Goal: Task Accomplishment & Management: Manage account settings

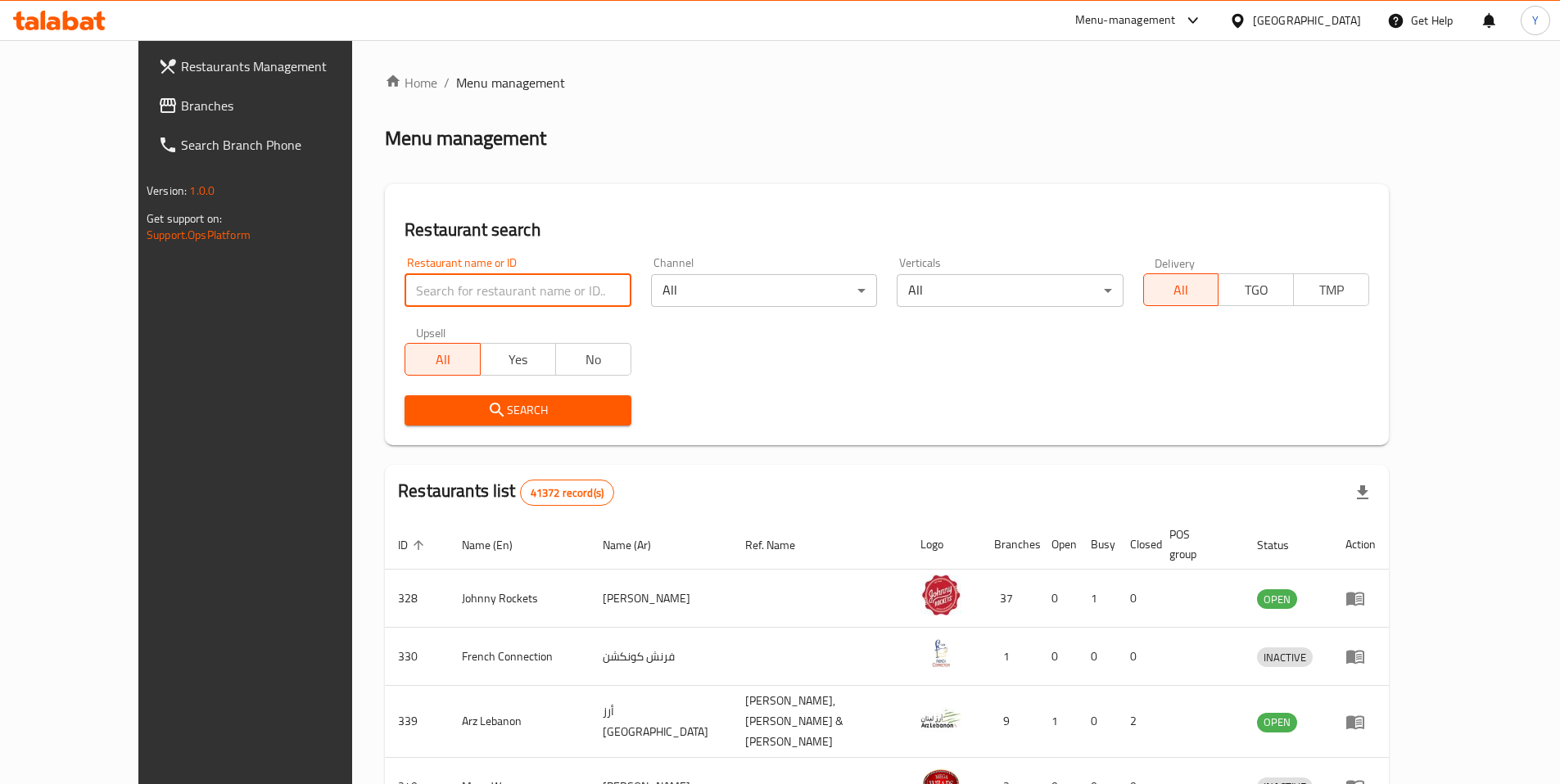
click at [405, 302] on input "search" at bounding box center [517, 290] width 226 height 33
type input "2100"
click button "Search" at bounding box center [517, 410] width 226 height 30
click at [405, 270] on div "Restaurant name or ID Restaurant name or ID" at bounding box center [517, 282] width 226 height 50
click at [405, 287] on input "search" at bounding box center [517, 290] width 226 height 33
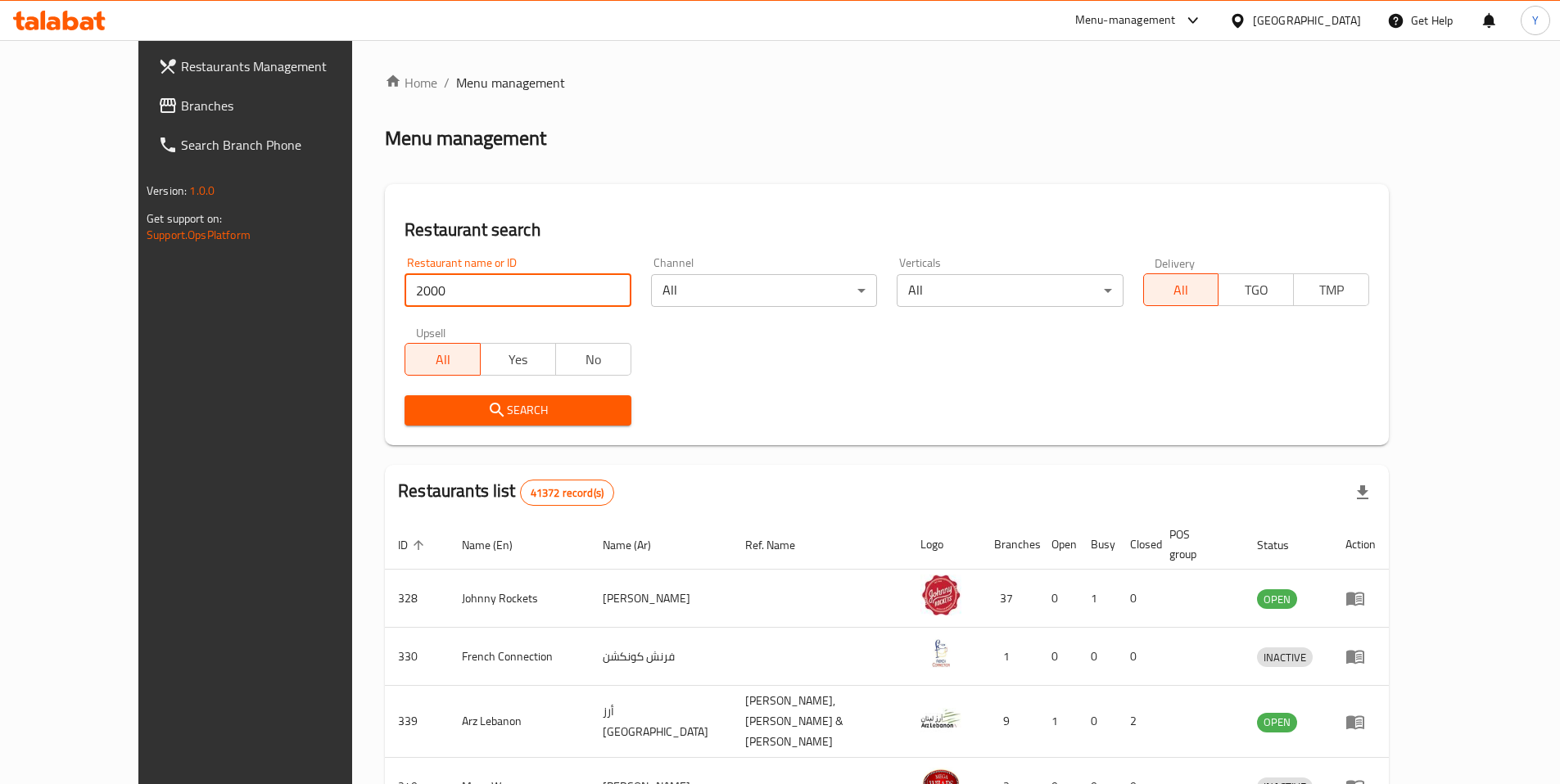
type input "2000"
click button "Search" at bounding box center [517, 410] width 226 height 30
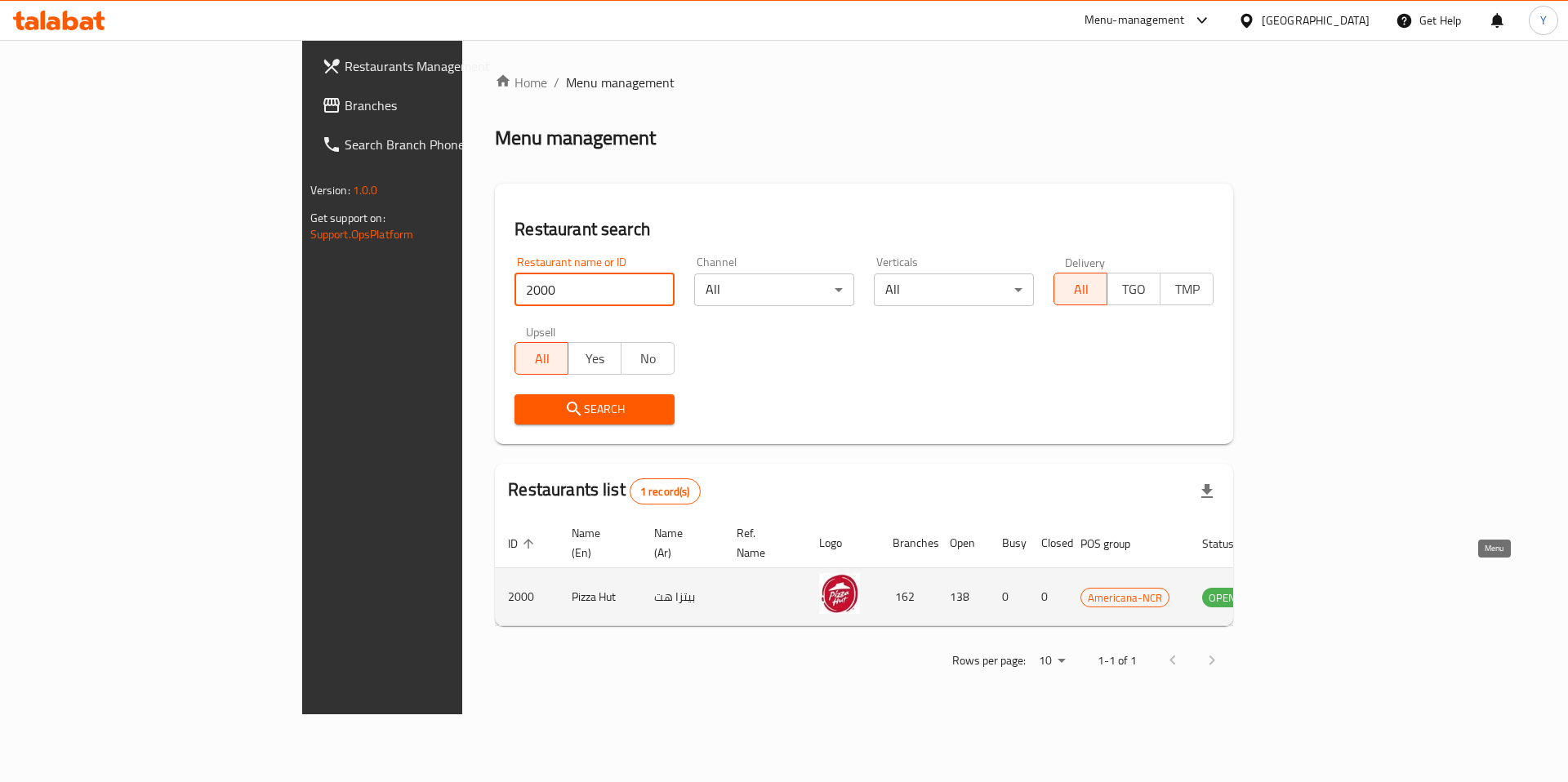
click at [1307, 591] on icon "enhanced table" at bounding box center [1297, 598] width 18 height 14
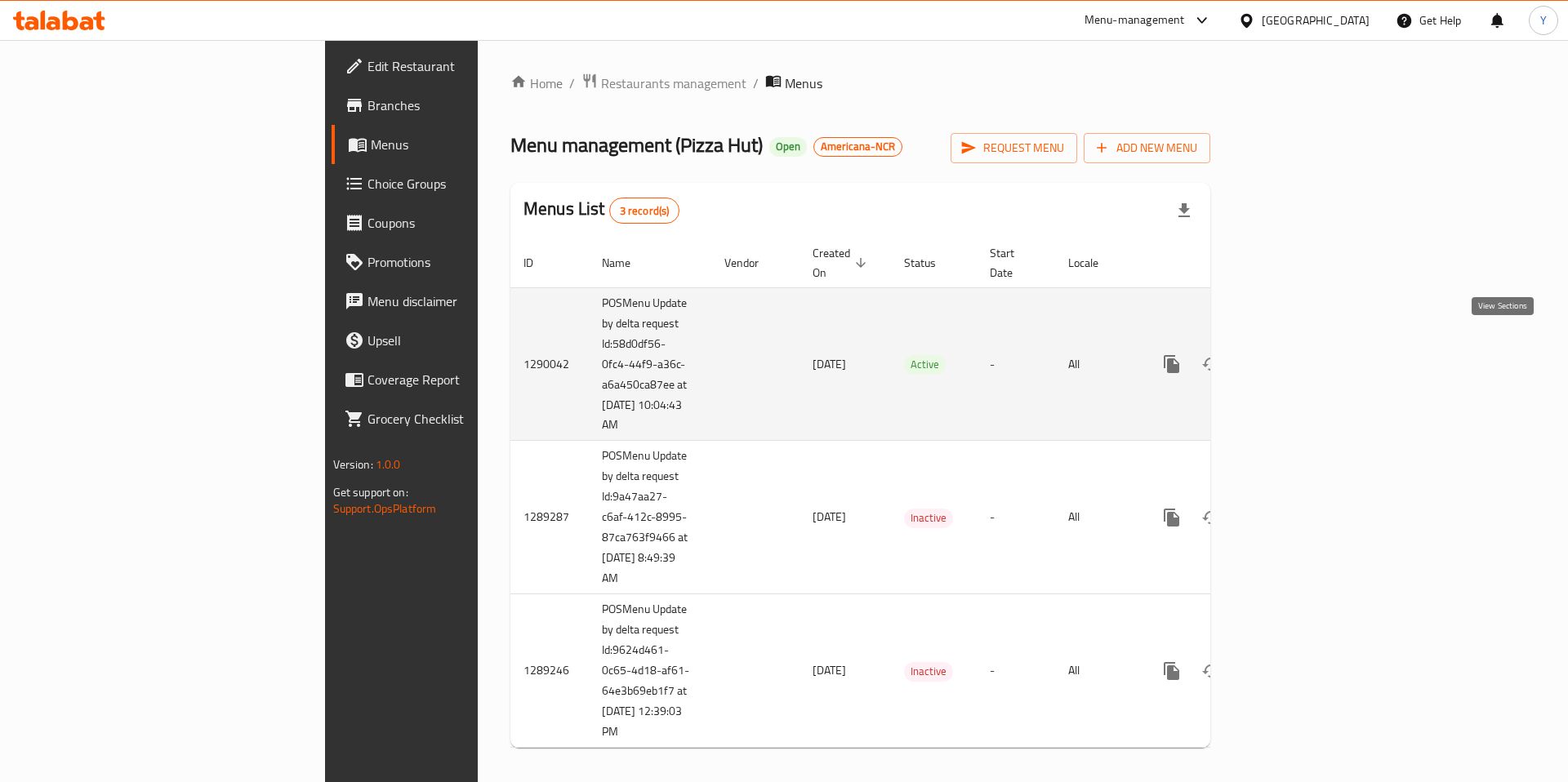
click at [1296, 357] on icon "enhanced table" at bounding box center [1290, 364] width 15 height 15
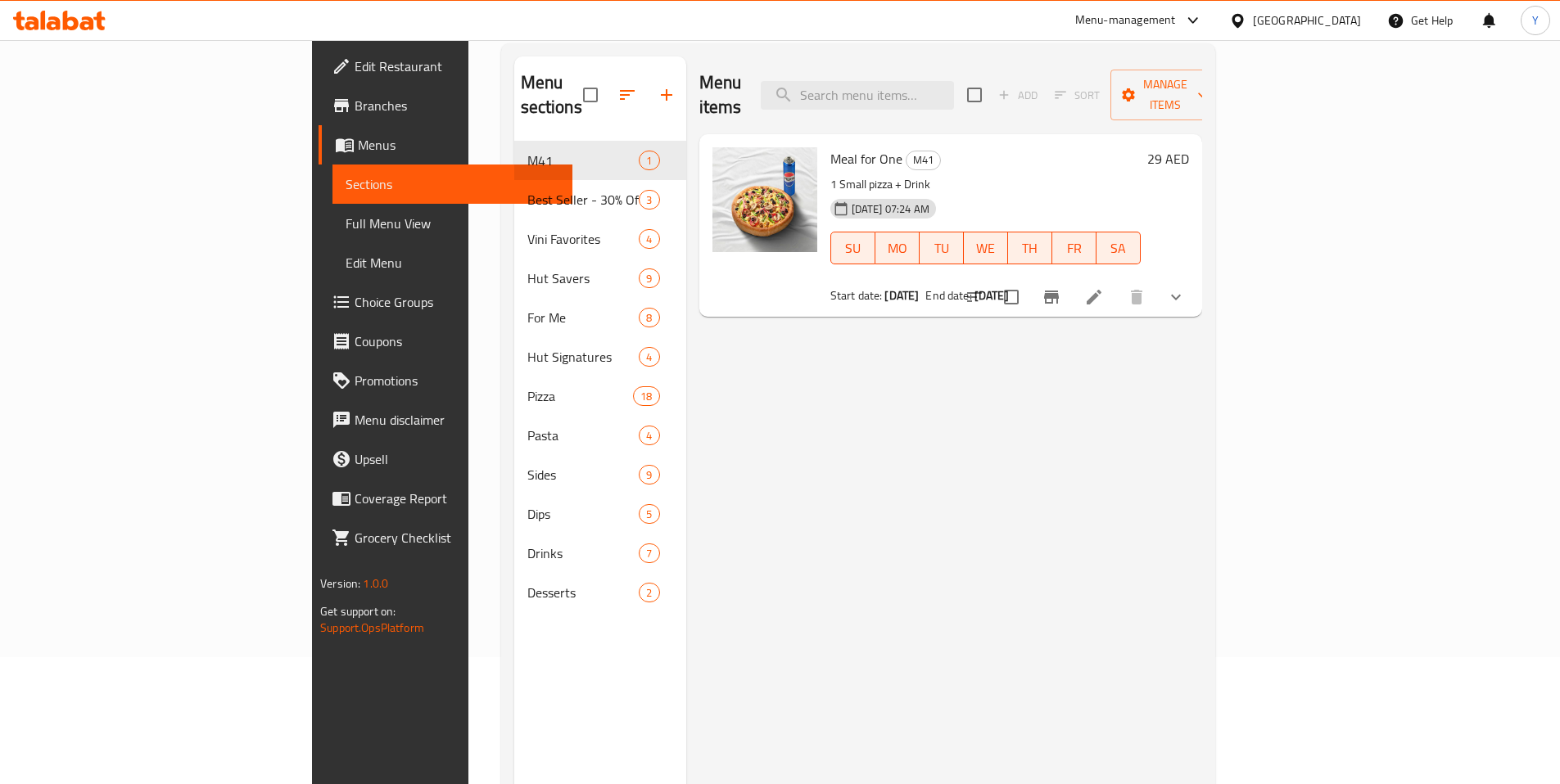
scroll to position [90, 0]
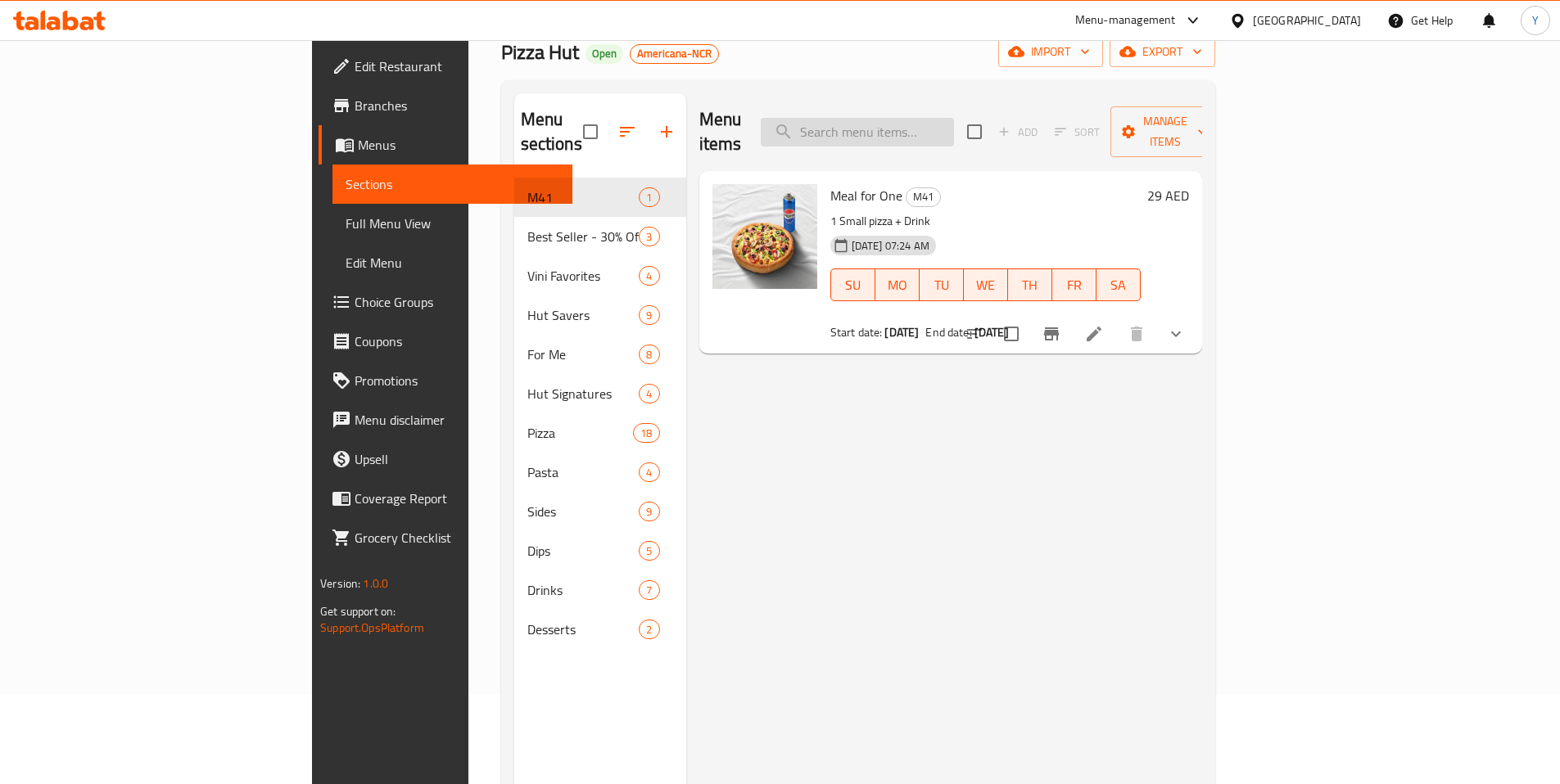
click at [941, 125] on input "search" at bounding box center [857, 132] width 193 height 28
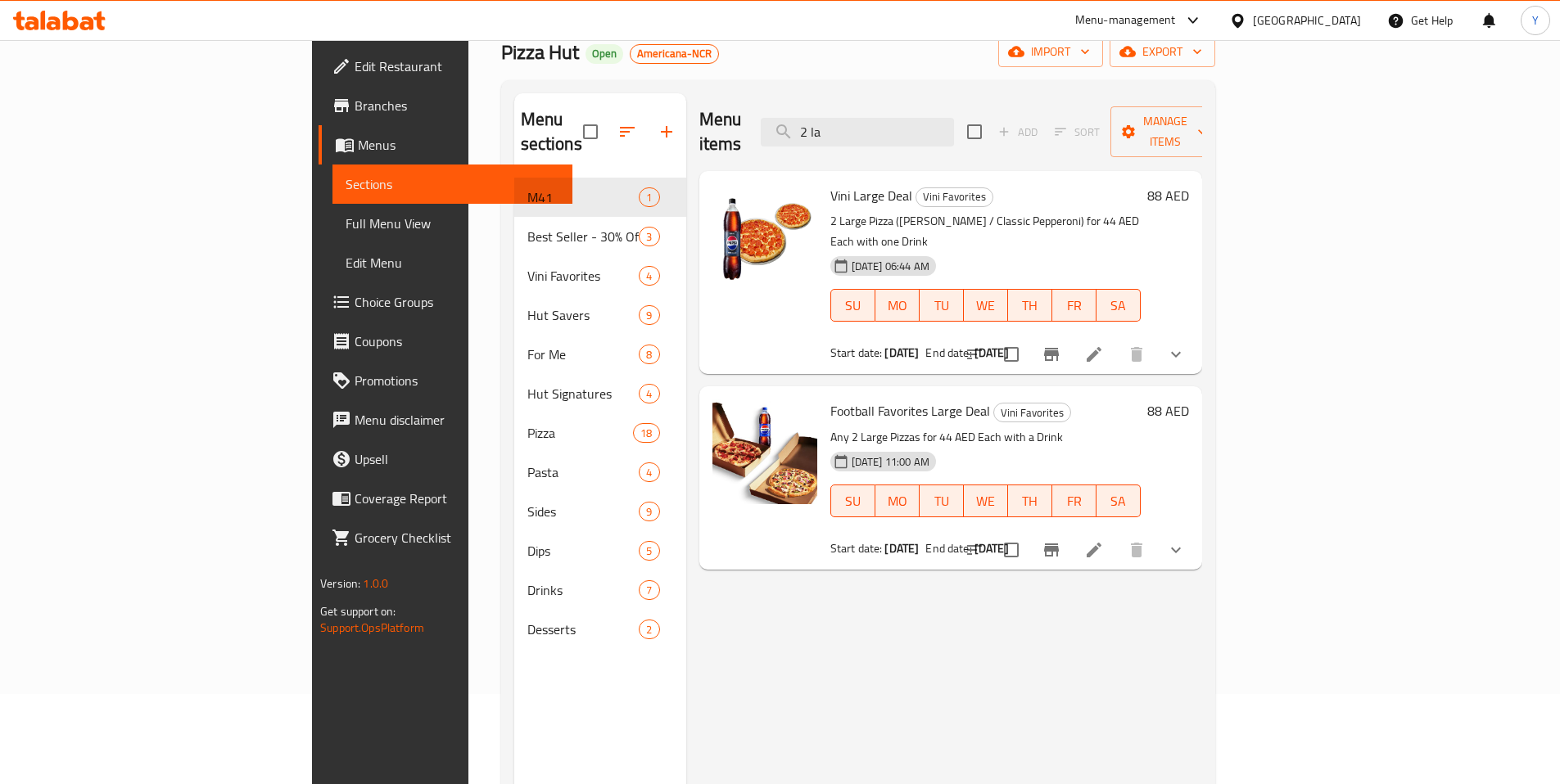
type input "2 la"
click at [1185, 344] on icon "show more" at bounding box center [1175, 354] width 20 height 20
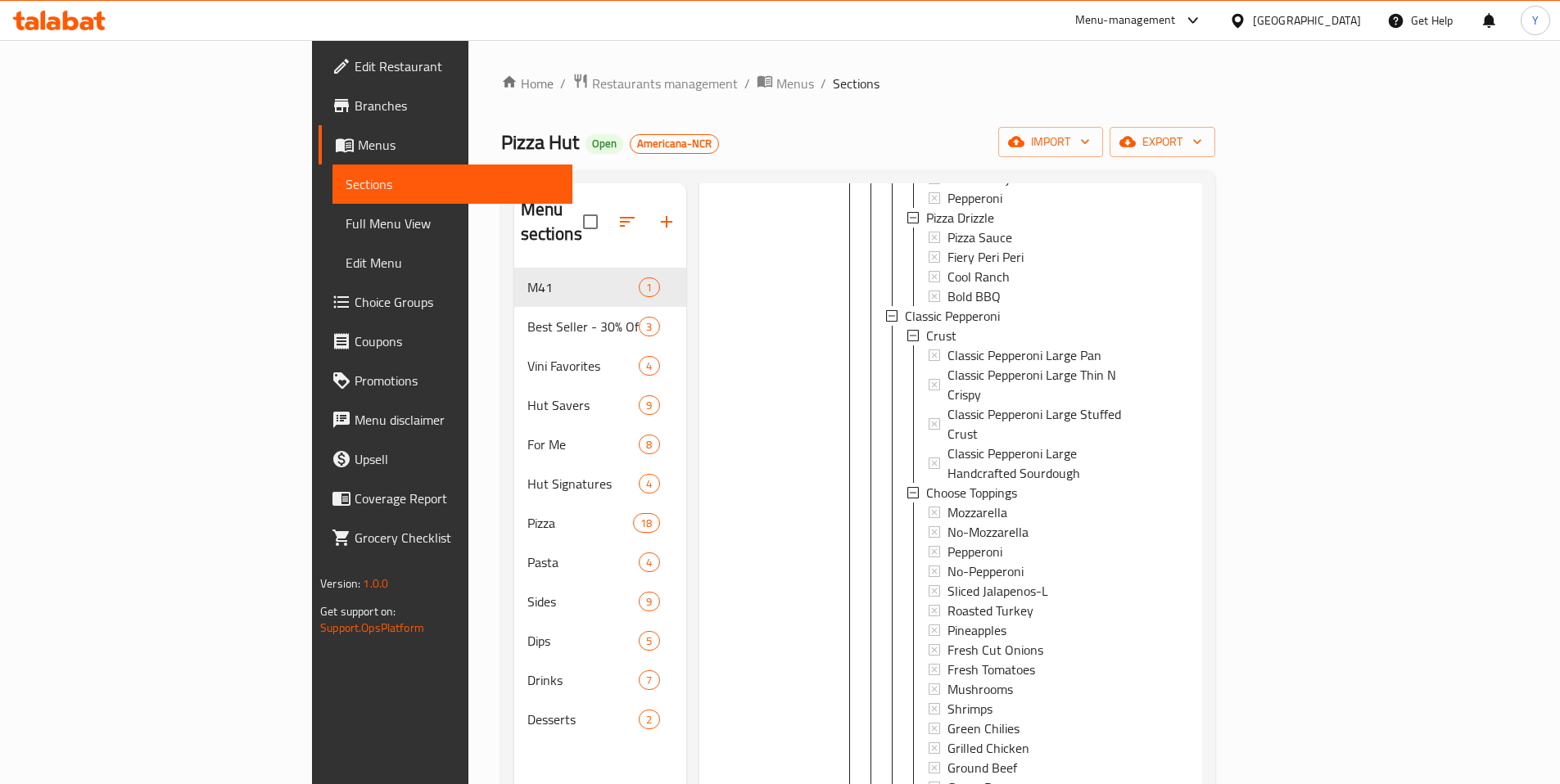
scroll to position [0, 0]
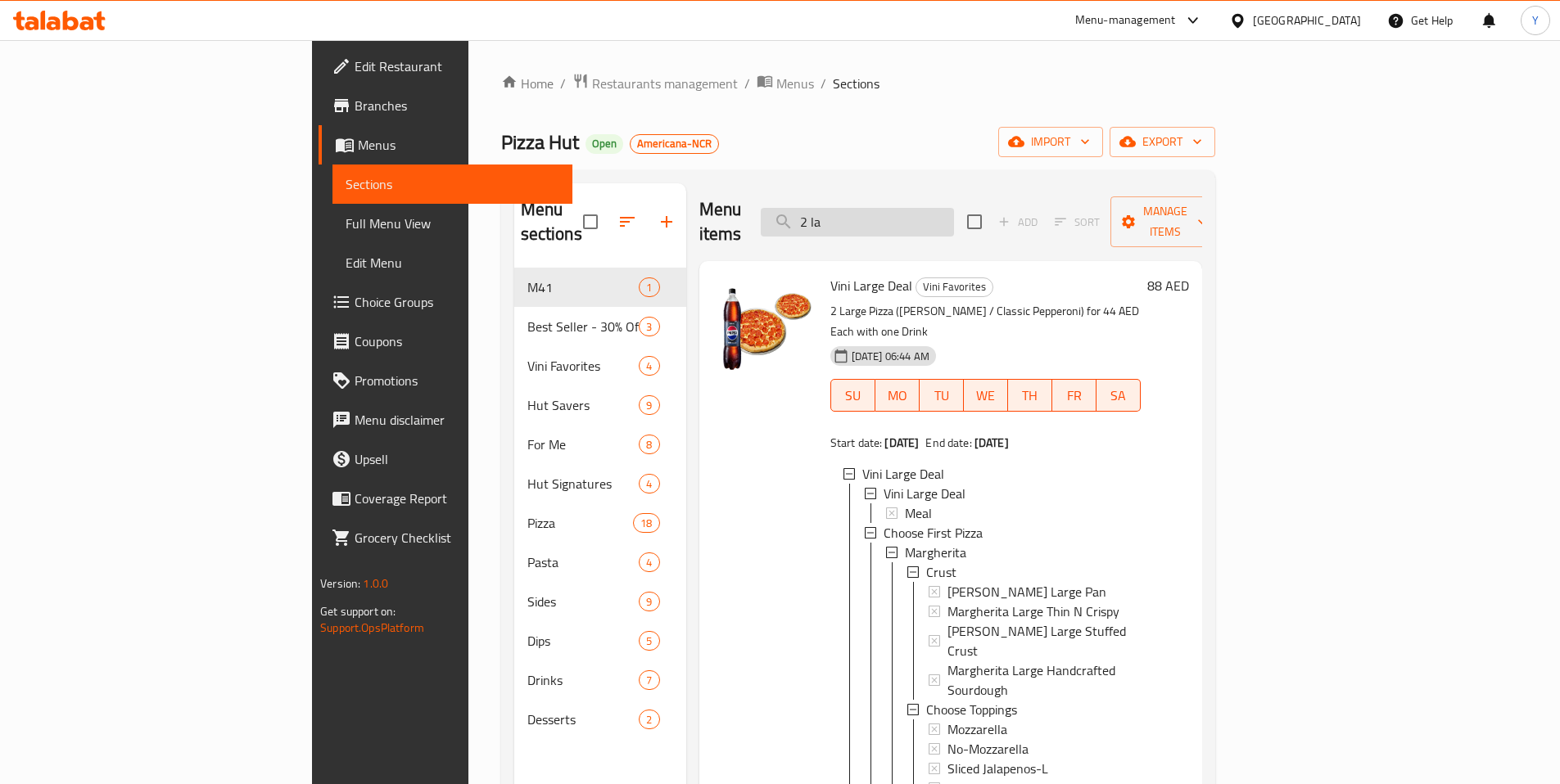
click at [934, 208] on input "2 la" at bounding box center [857, 222] width 193 height 28
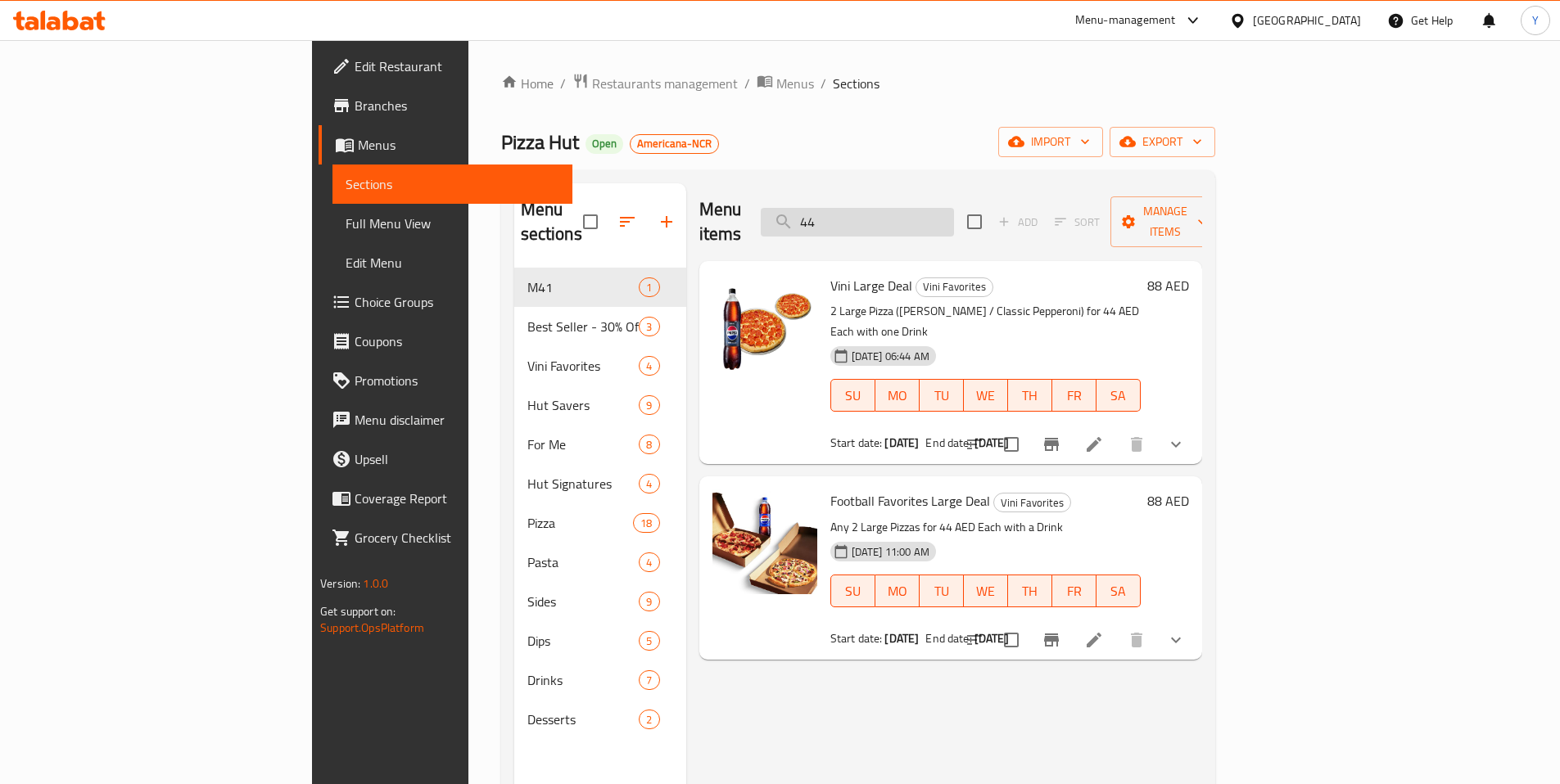
click at [954, 208] on input "44" at bounding box center [857, 222] width 193 height 28
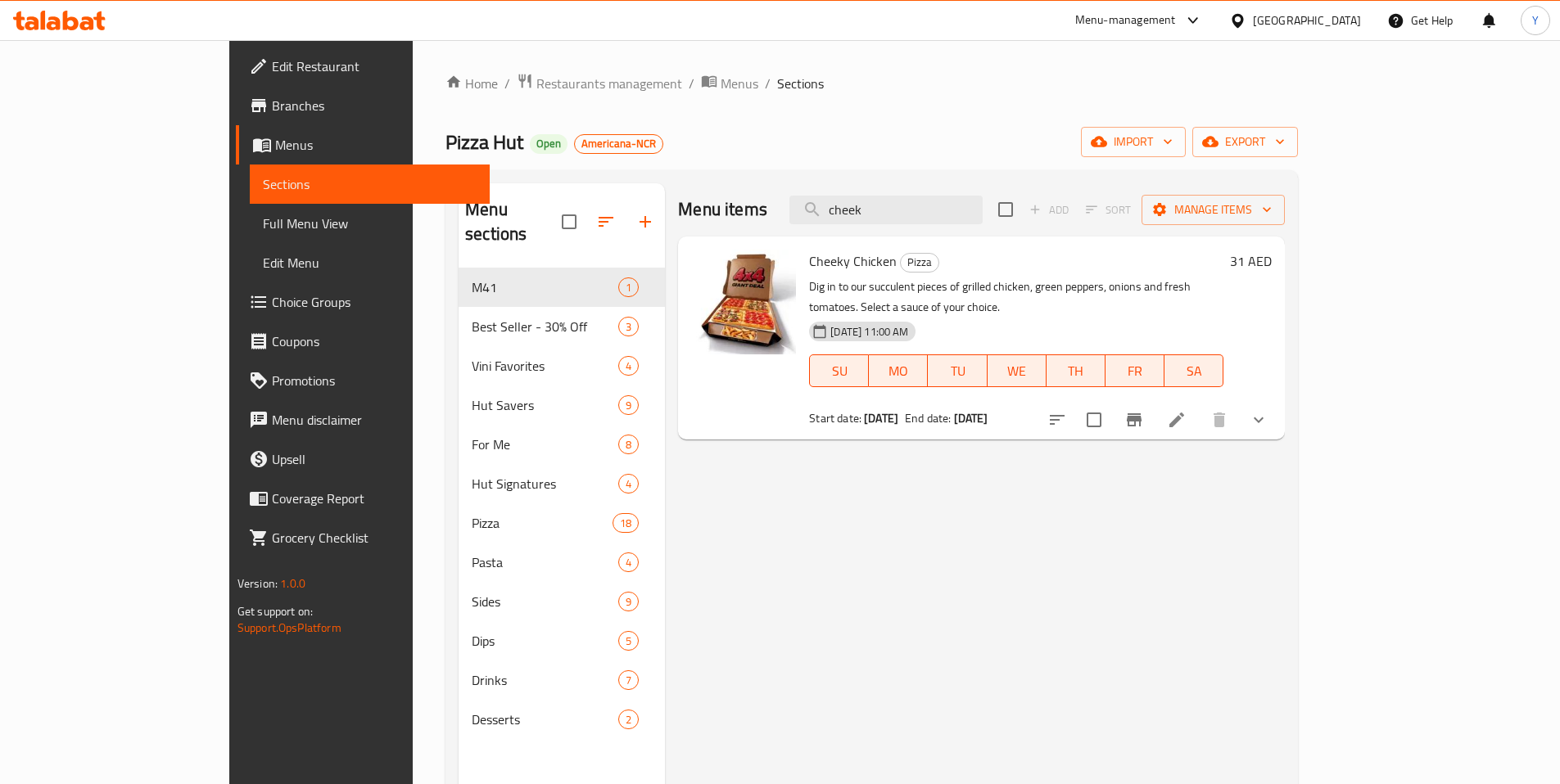
type input "cheek"
click at [1230, 272] on div "Cheeky Chicken Pizza Dig in to our succulent pieces of grilled chicken, green p…" at bounding box center [1016, 338] width 428 height 190
click at [1269, 410] on icon "show more" at bounding box center [1258, 420] width 20 height 20
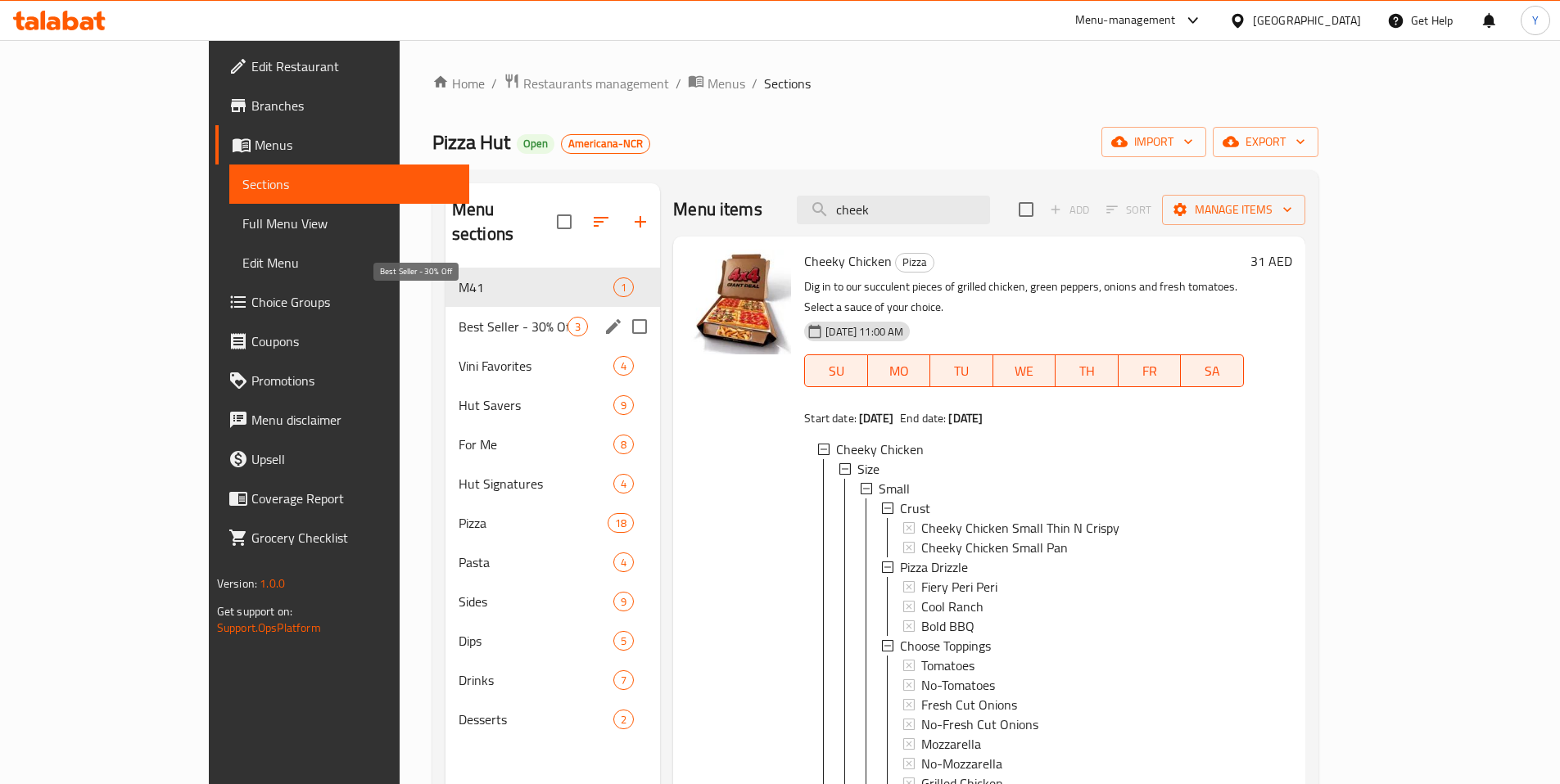
click at [459, 317] on span "Best Seller - 30% Off" at bounding box center [513, 326] width 109 height 20
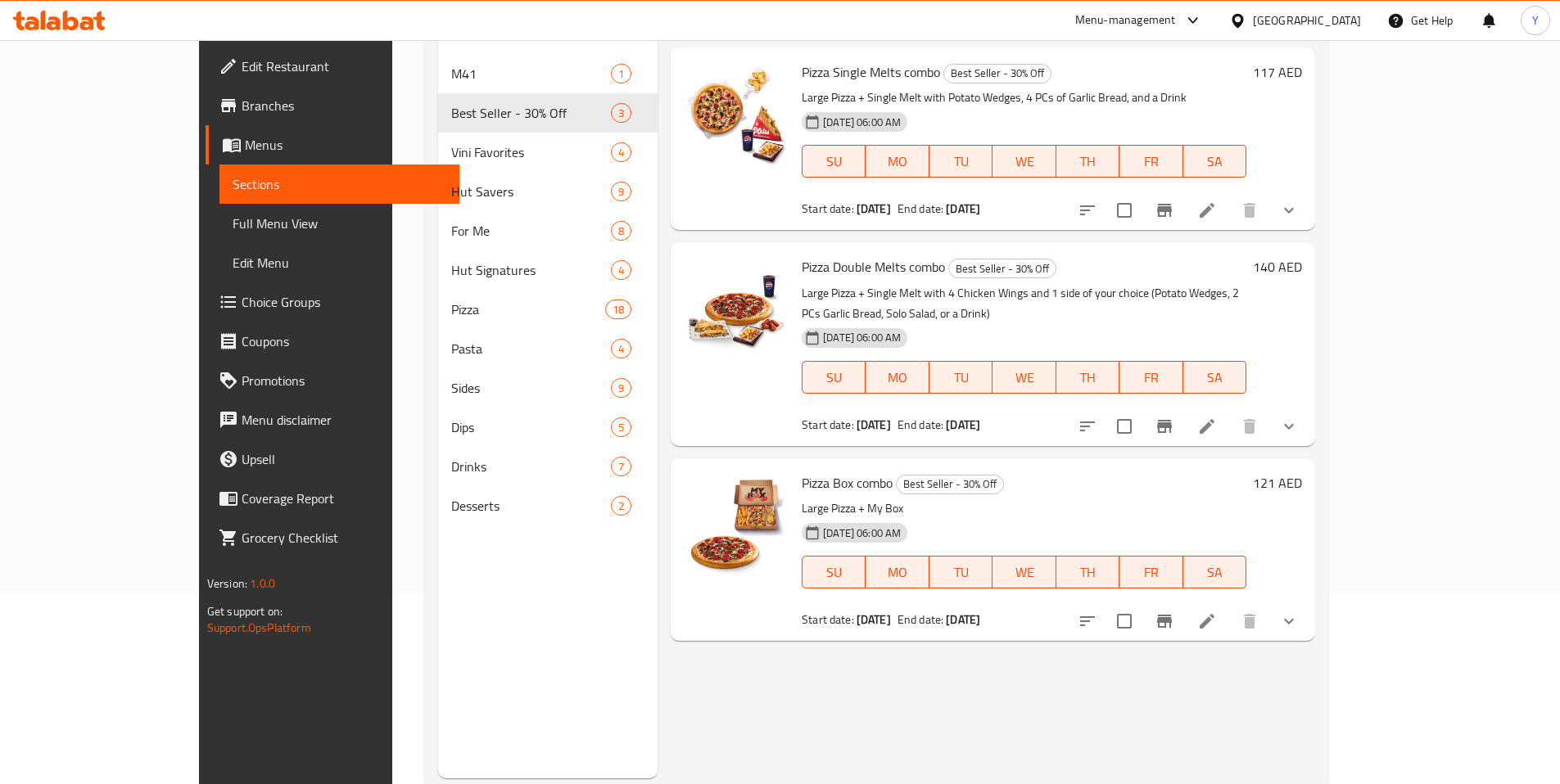
scroll to position [229, 0]
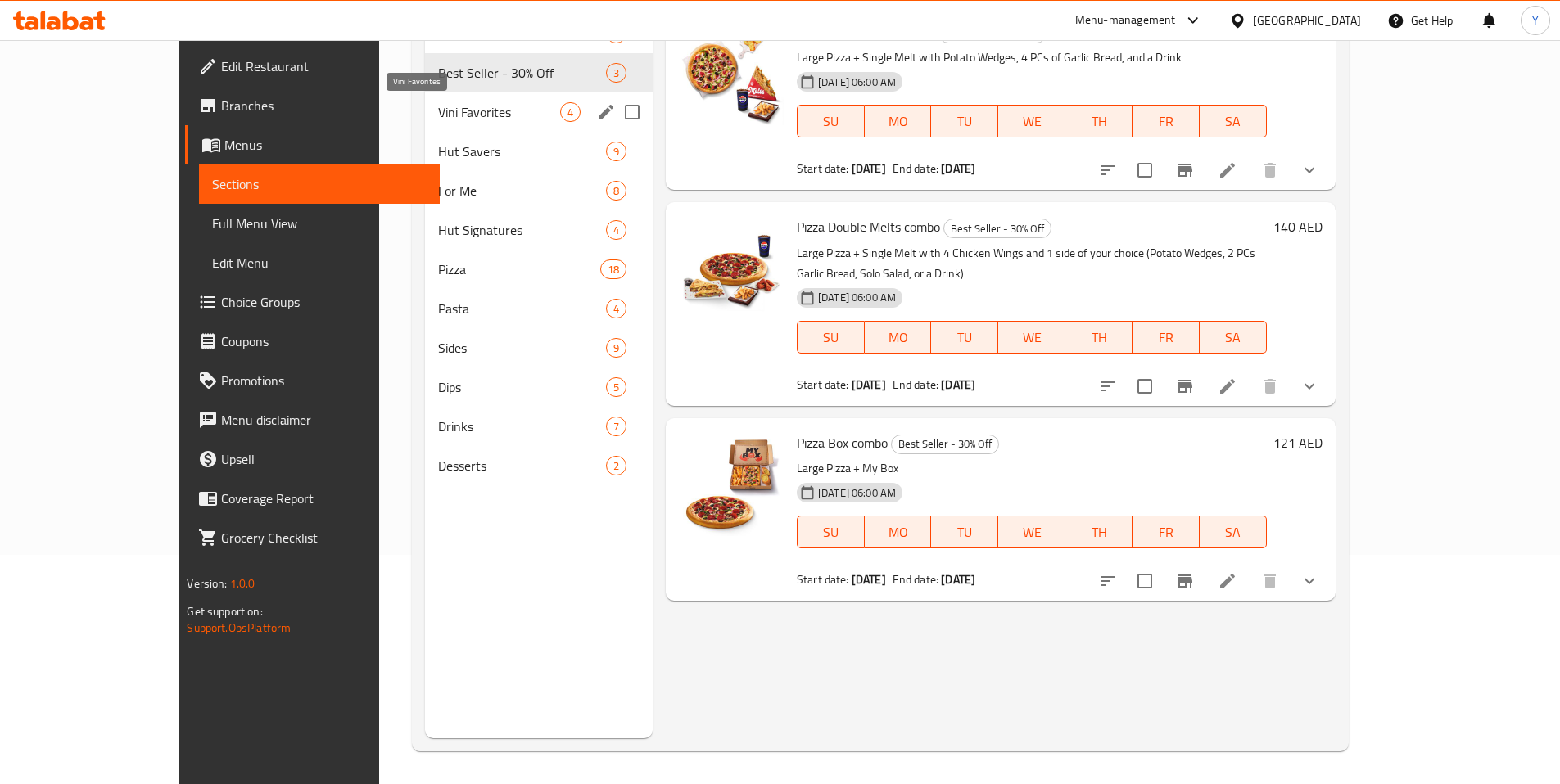
click at [438, 112] on span "Vini Favorites" at bounding box center [499, 112] width 122 height 20
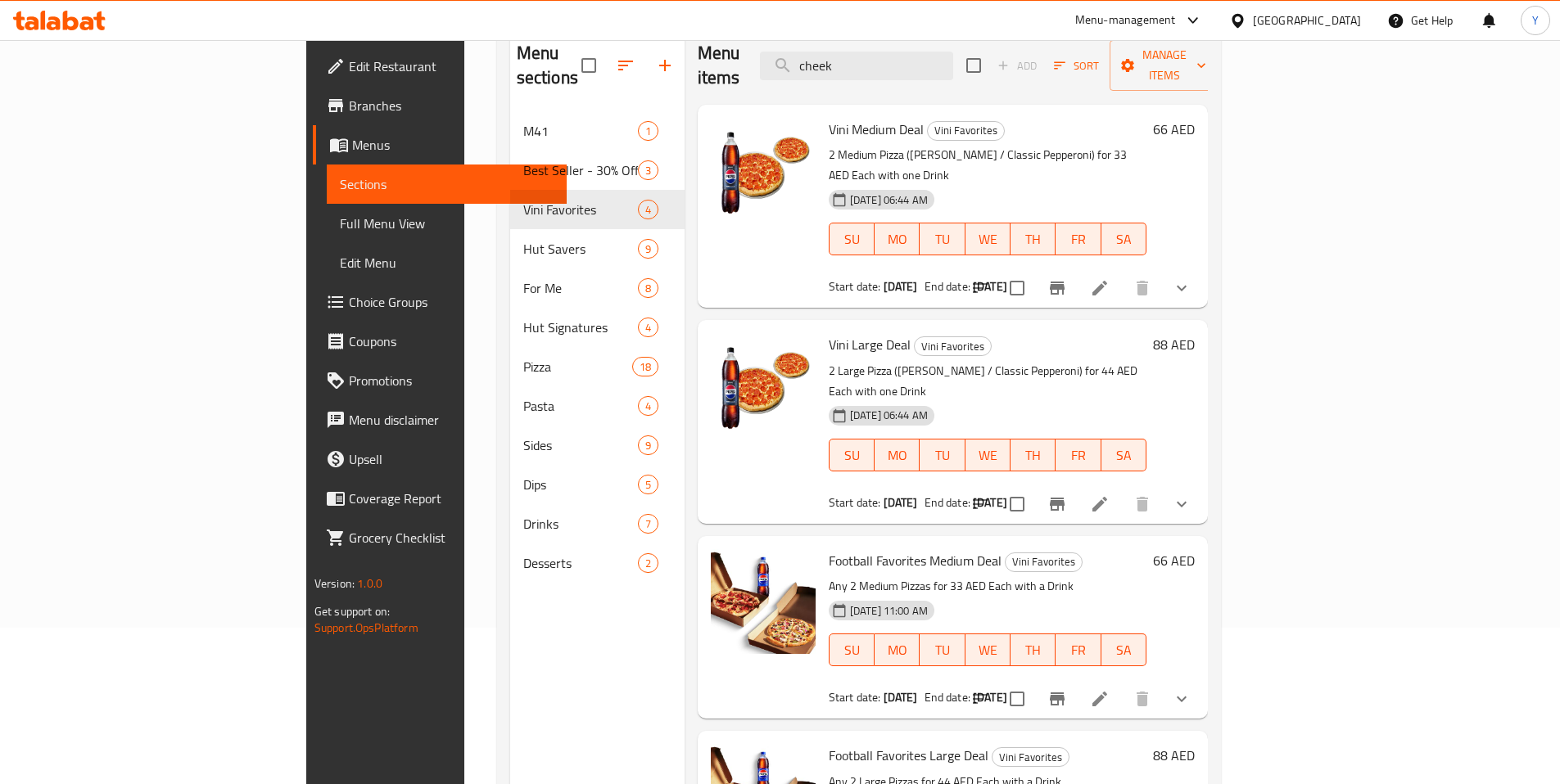
scroll to position [138, 0]
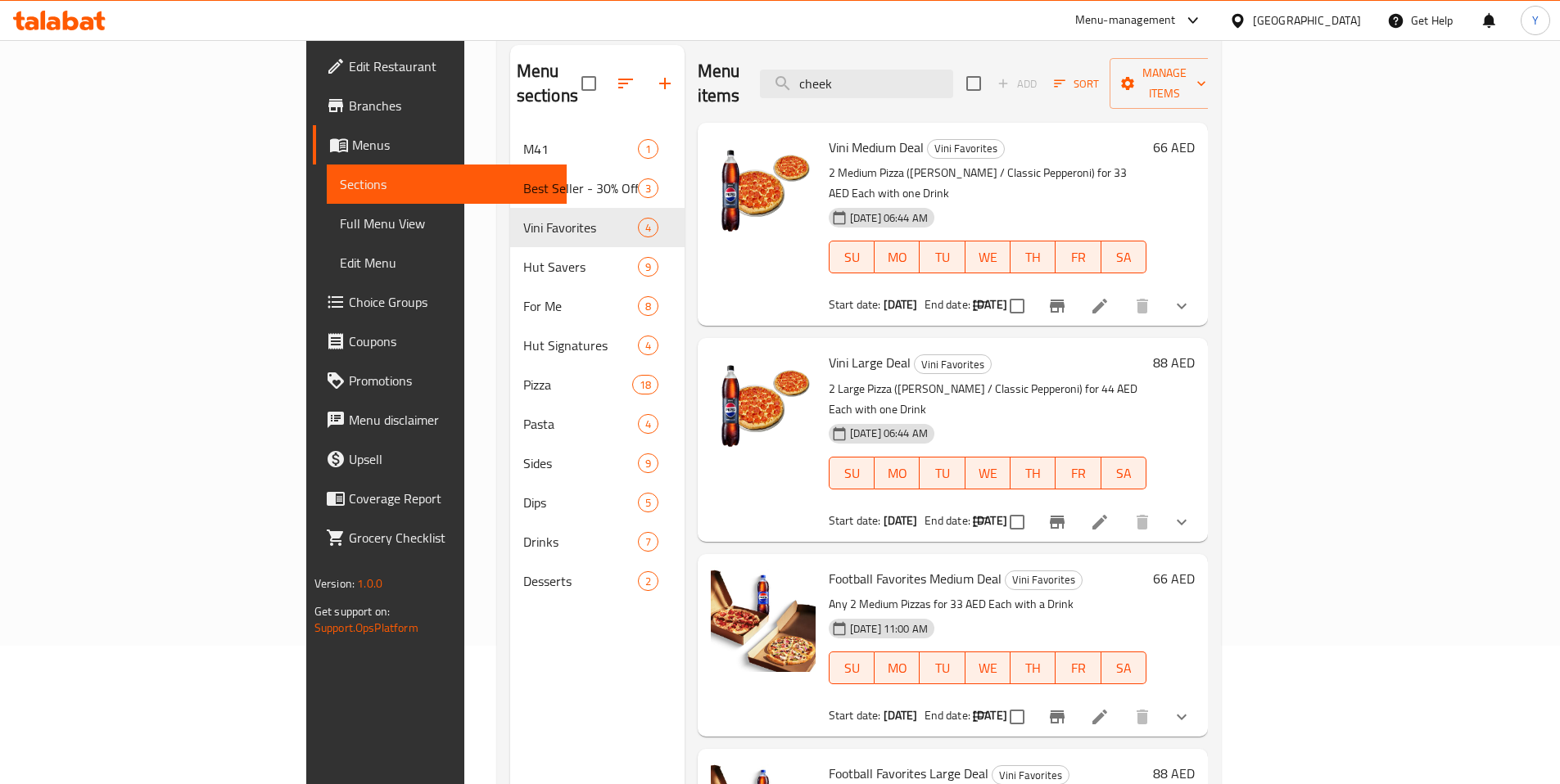
click at [1191, 513] on icon "show more" at bounding box center [1182, 522] width 20 height 20
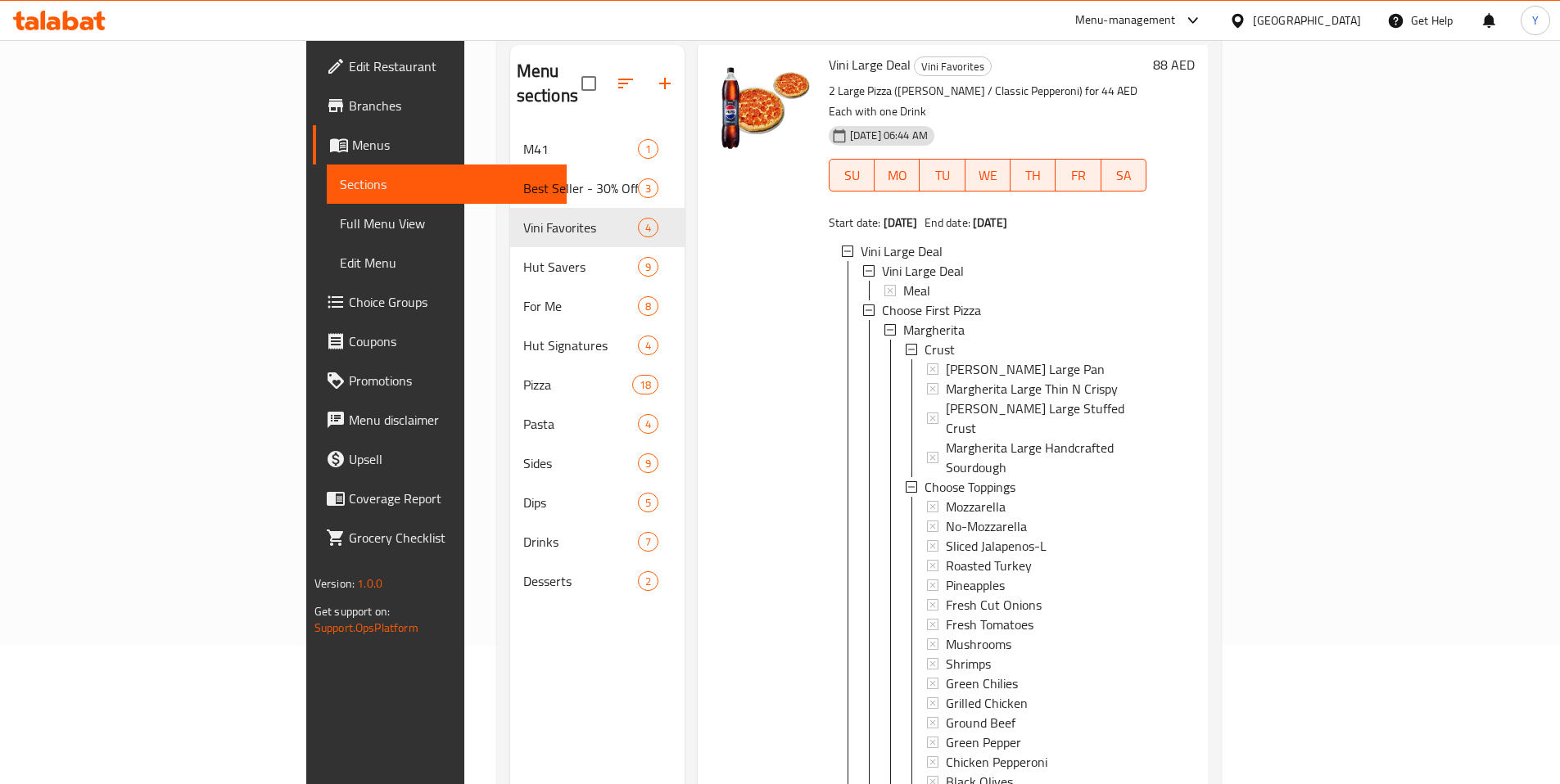
scroll to position [305, 0]
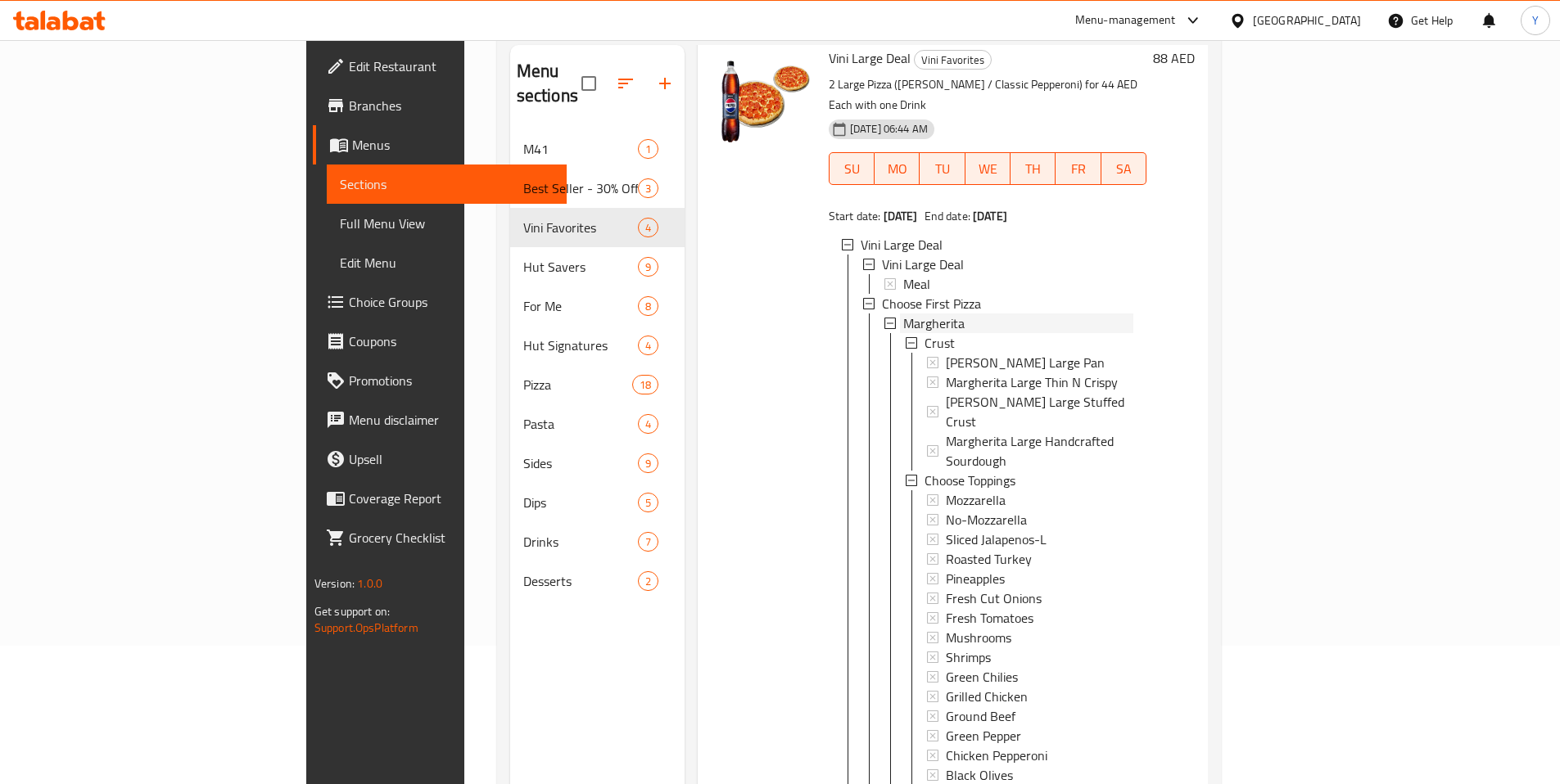
click at [885, 318] on icon at bounding box center [890, 323] width 11 height 11
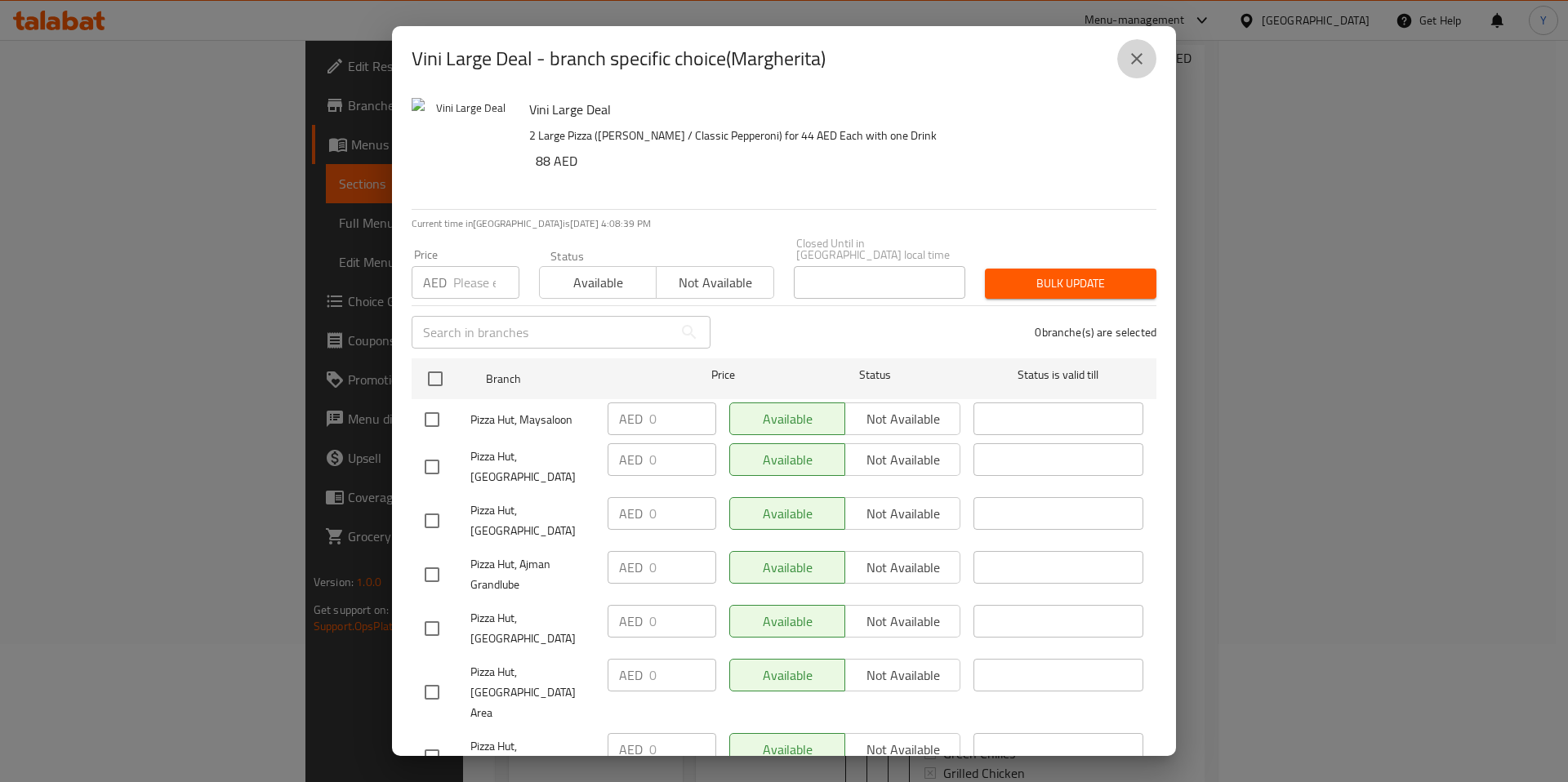
click at [1136, 51] on icon "close" at bounding box center [1136, 58] width 20 height 20
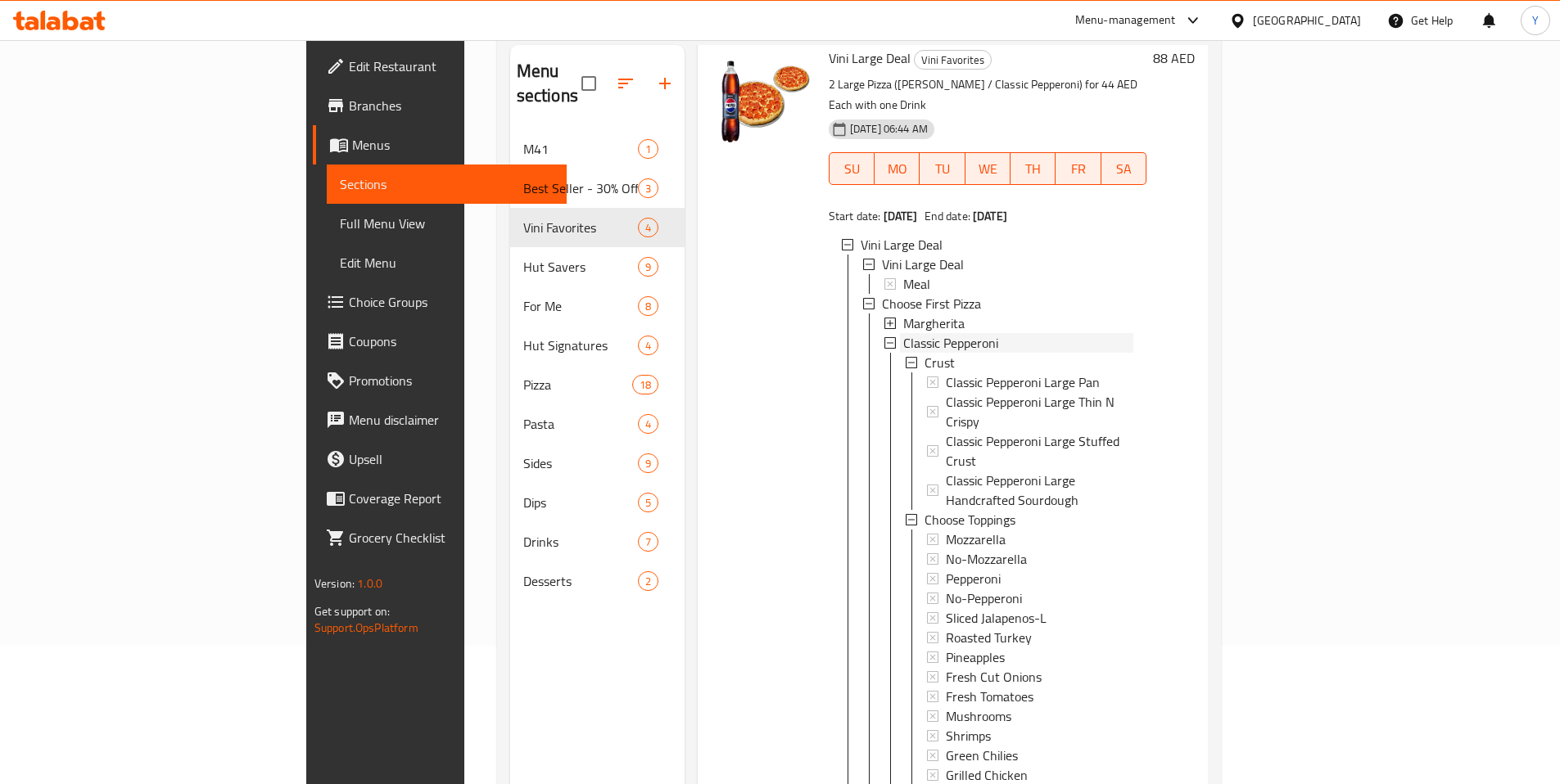
click at [885, 338] on icon at bounding box center [890, 343] width 11 height 11
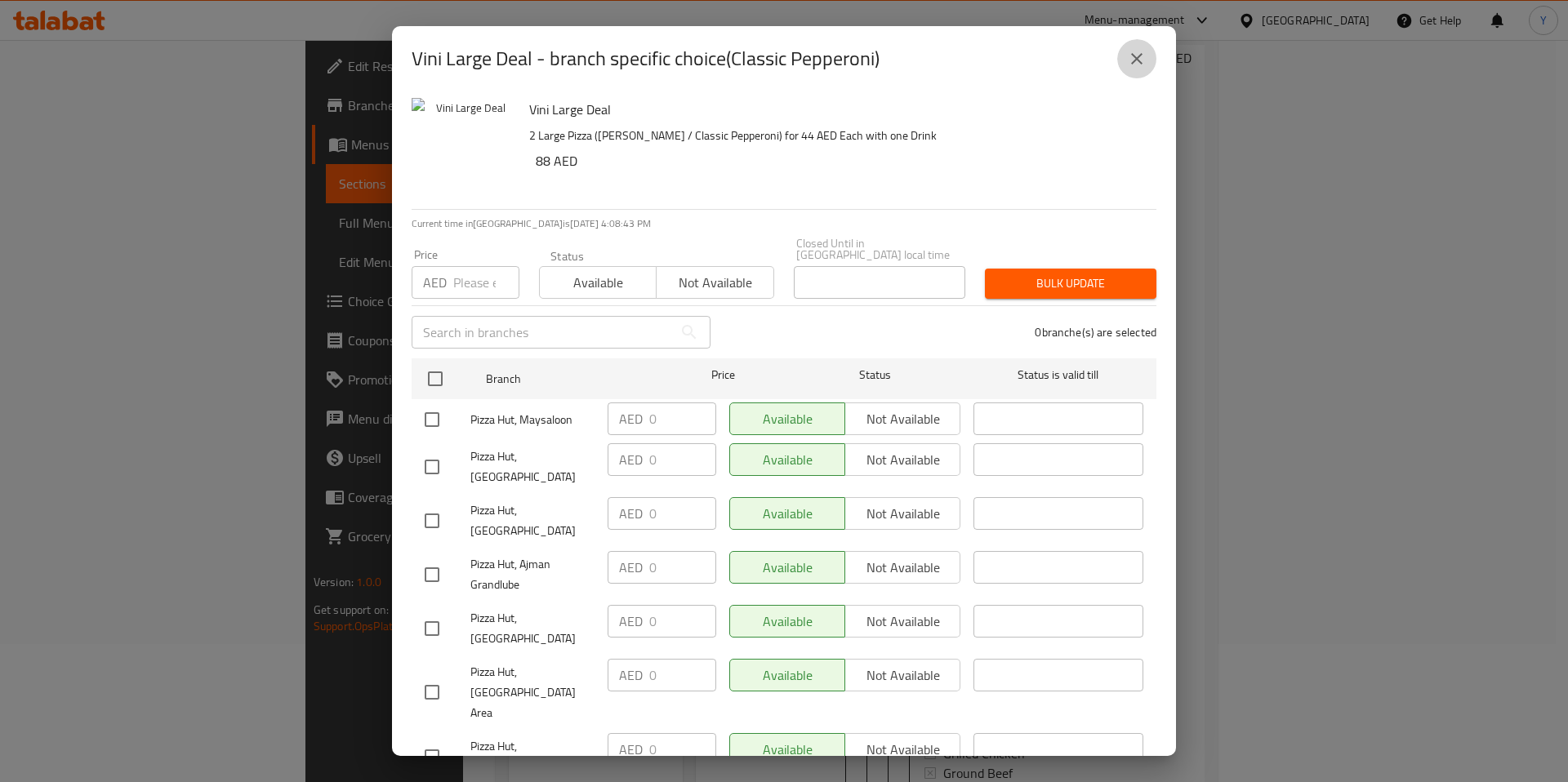
click at [1137, 54] on icon "close" at bounding box center [1136, 58] width 20 height 20
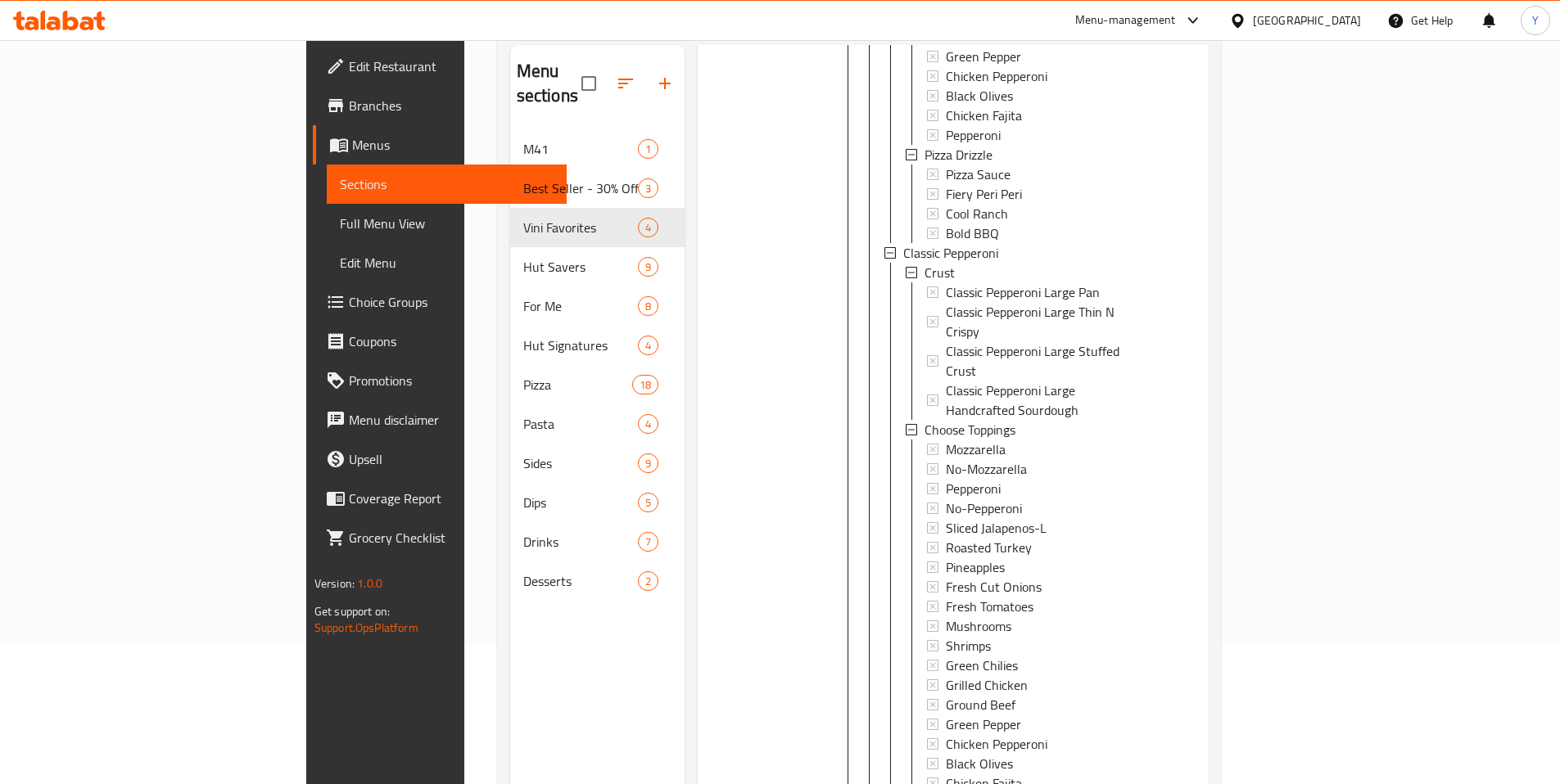
scroll to position [1041, 0]
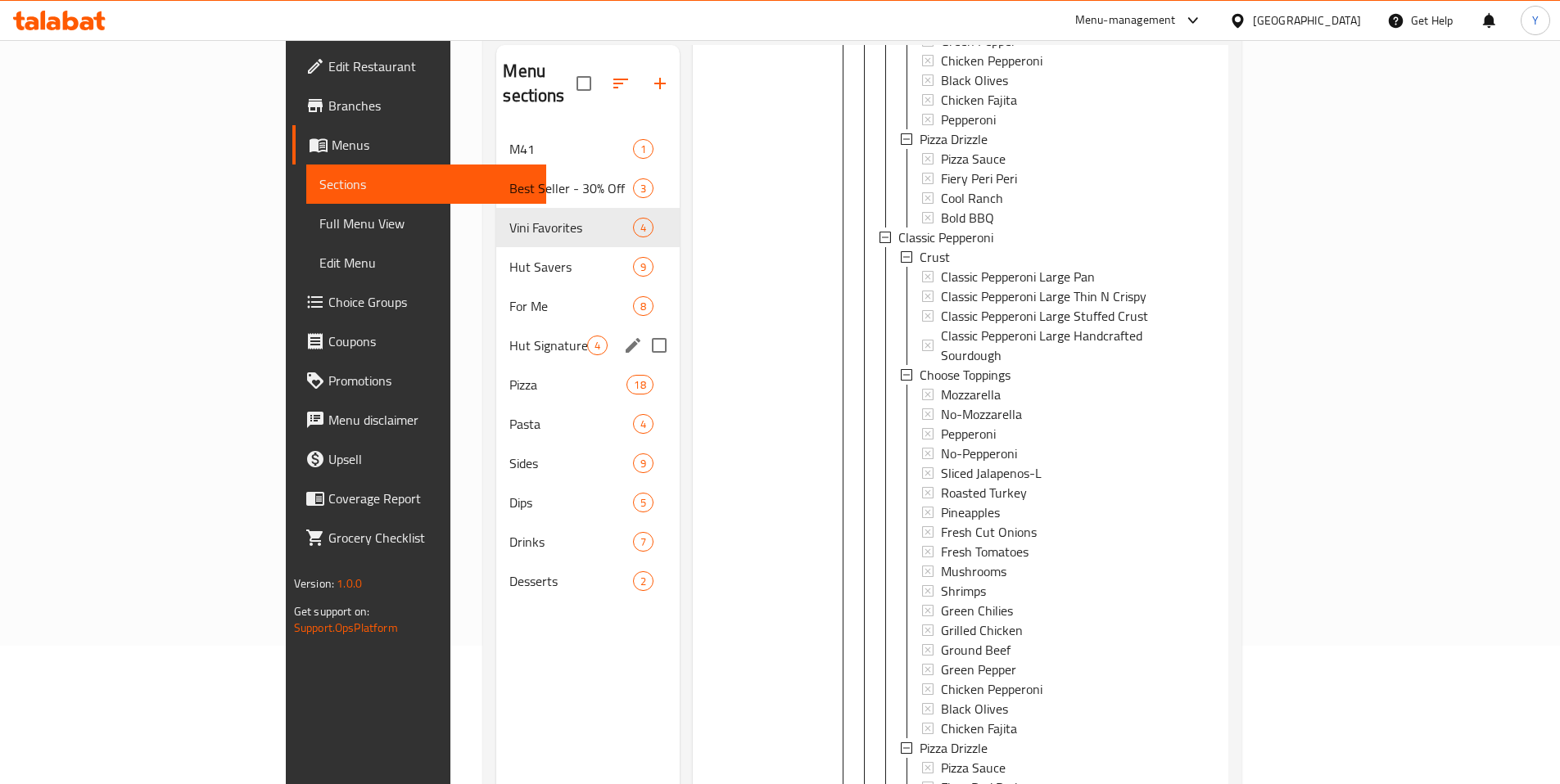
click at [509, 336] on span "Hut Signatures" at bounding box center [547, 345] width 77 height 20
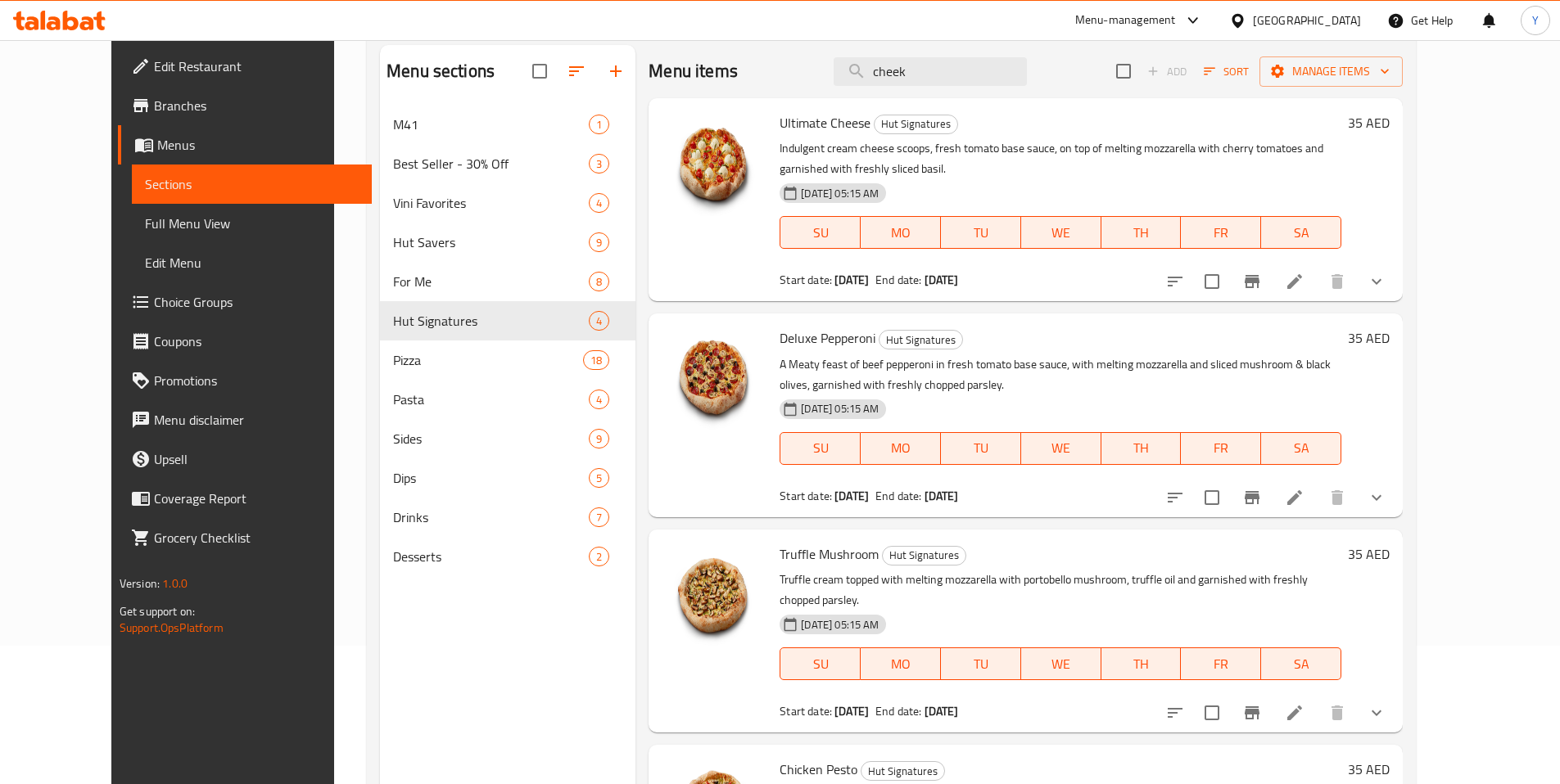
scroll to position [99, 0]
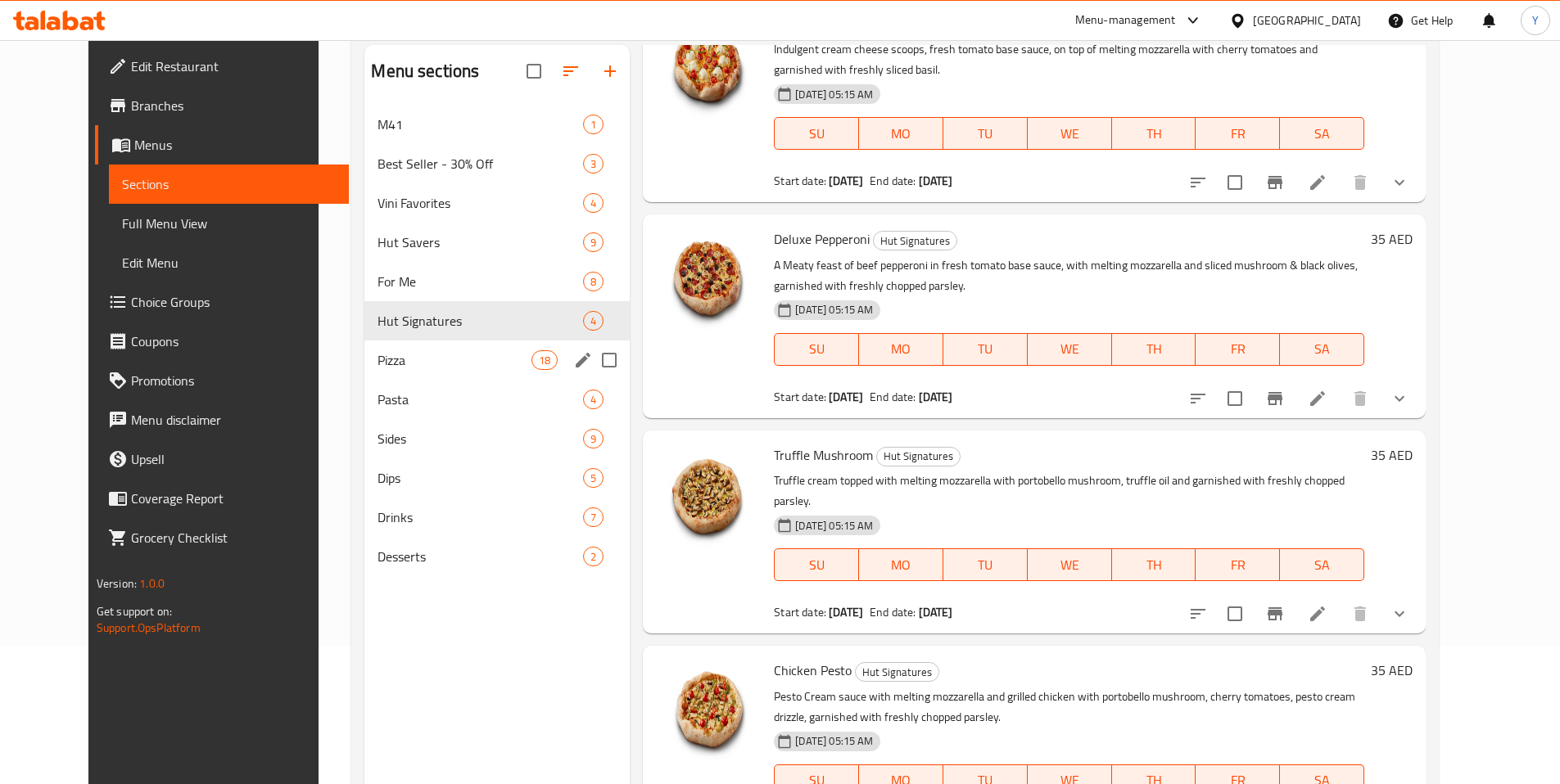
click at [411, 314] on span "Hut Signatures" at bounding box center [480, 321] width 205 height 20
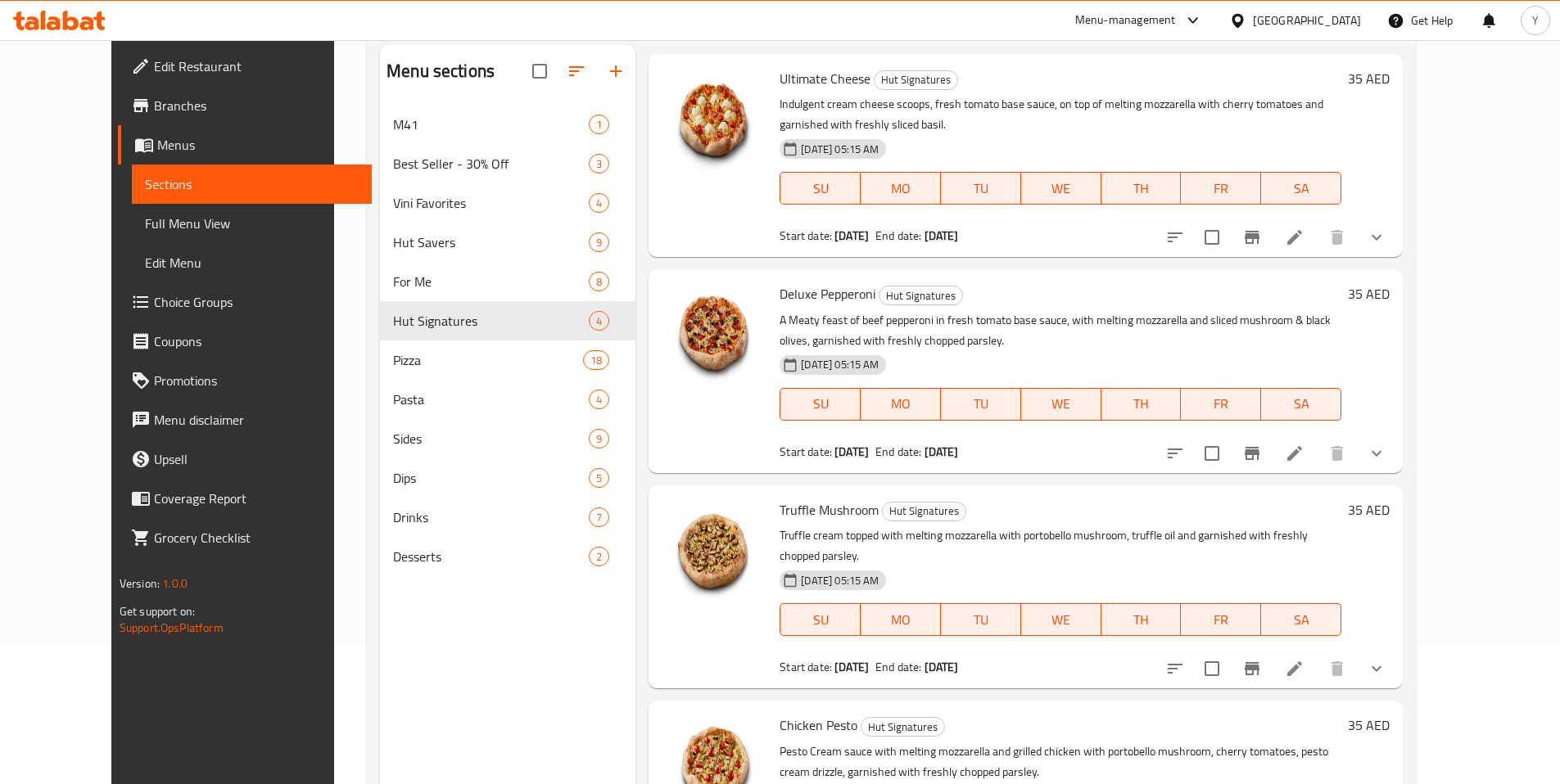
scroll to position [0, 0]
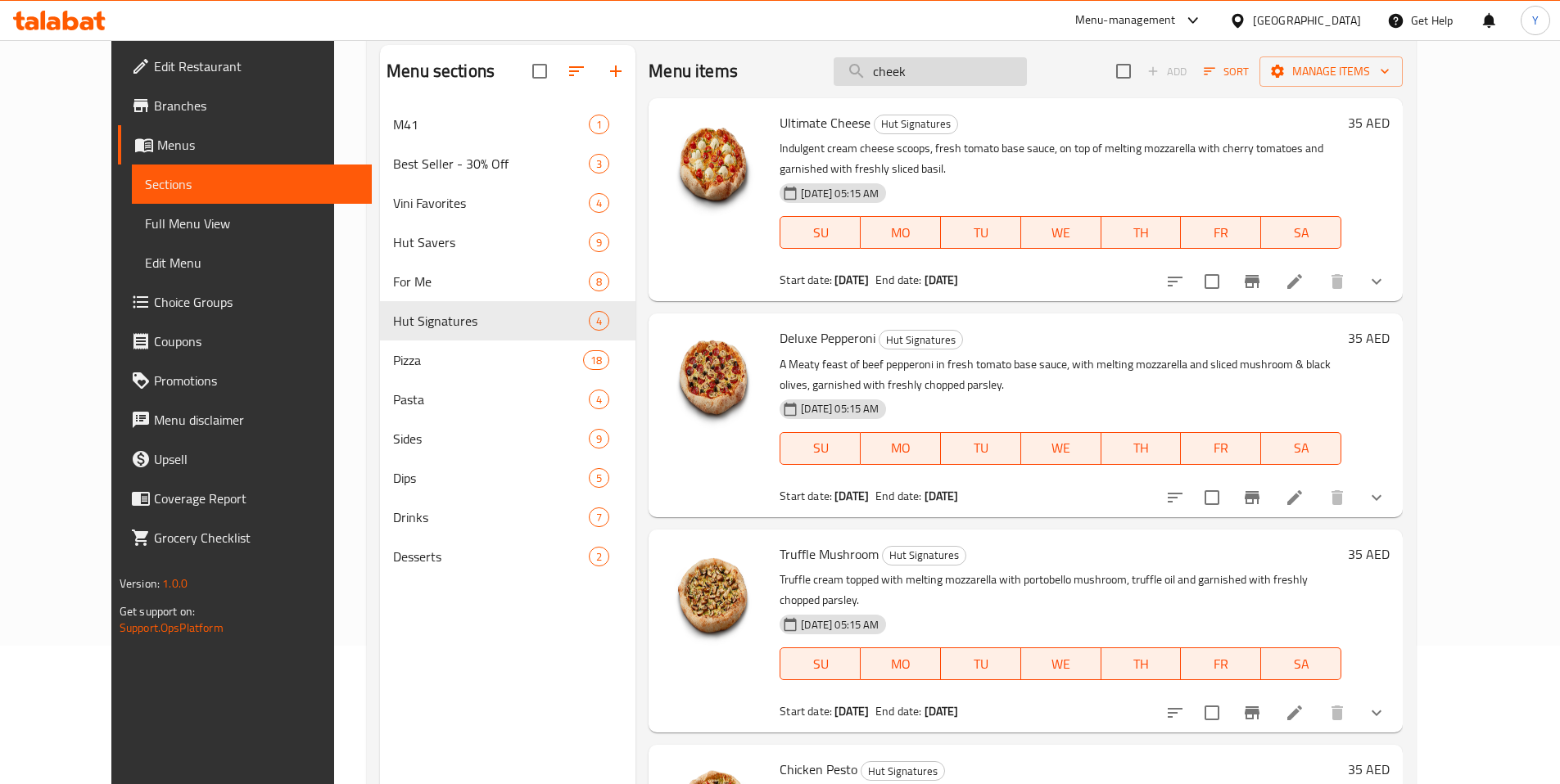
click at [987, 74] on input "cheek" at bounding box center [930, 72] width 193 height 28
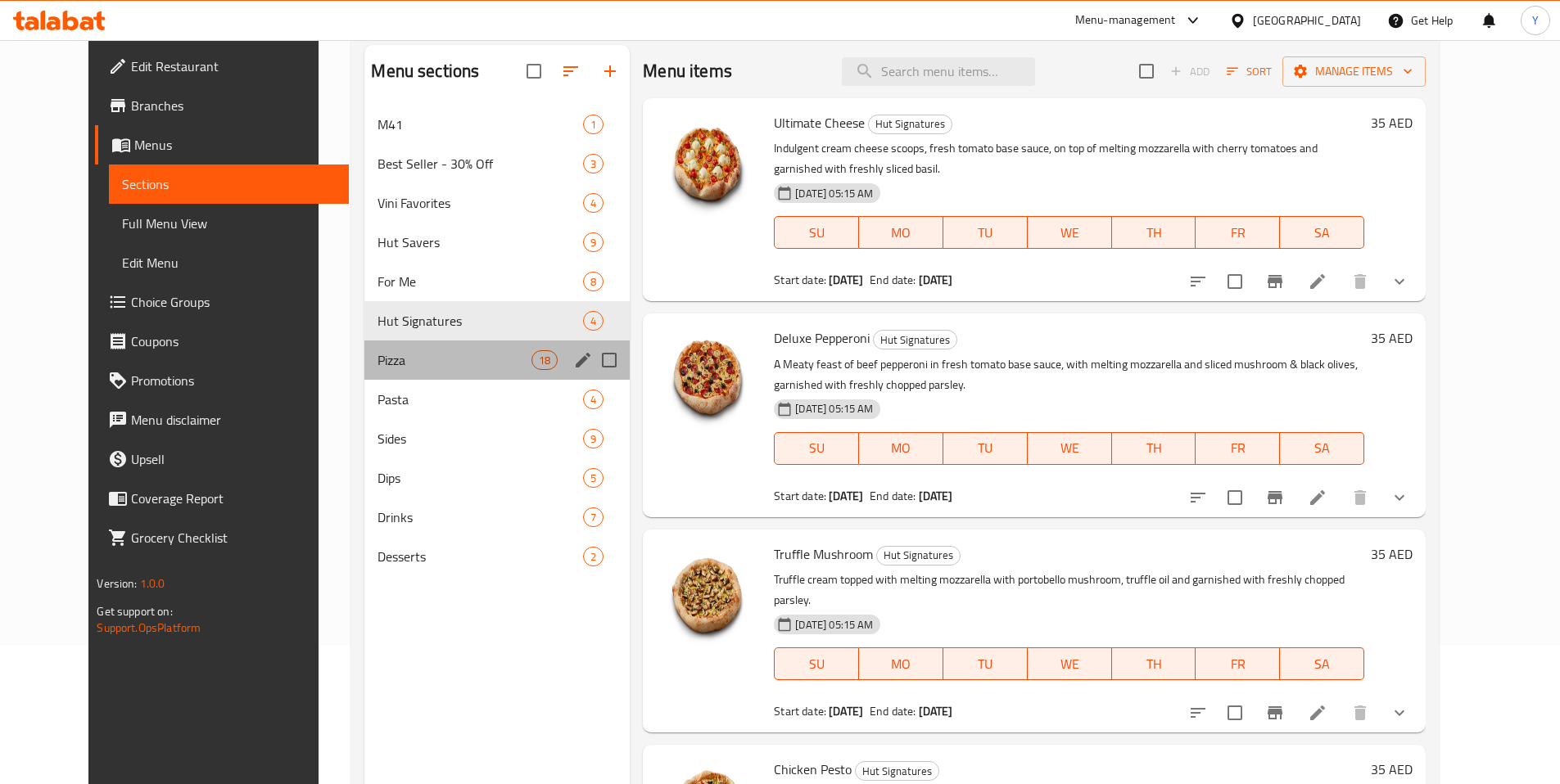
click at [417, 370] on div "Pizza 18" at bounding box center [497, 360] width 265 height 40
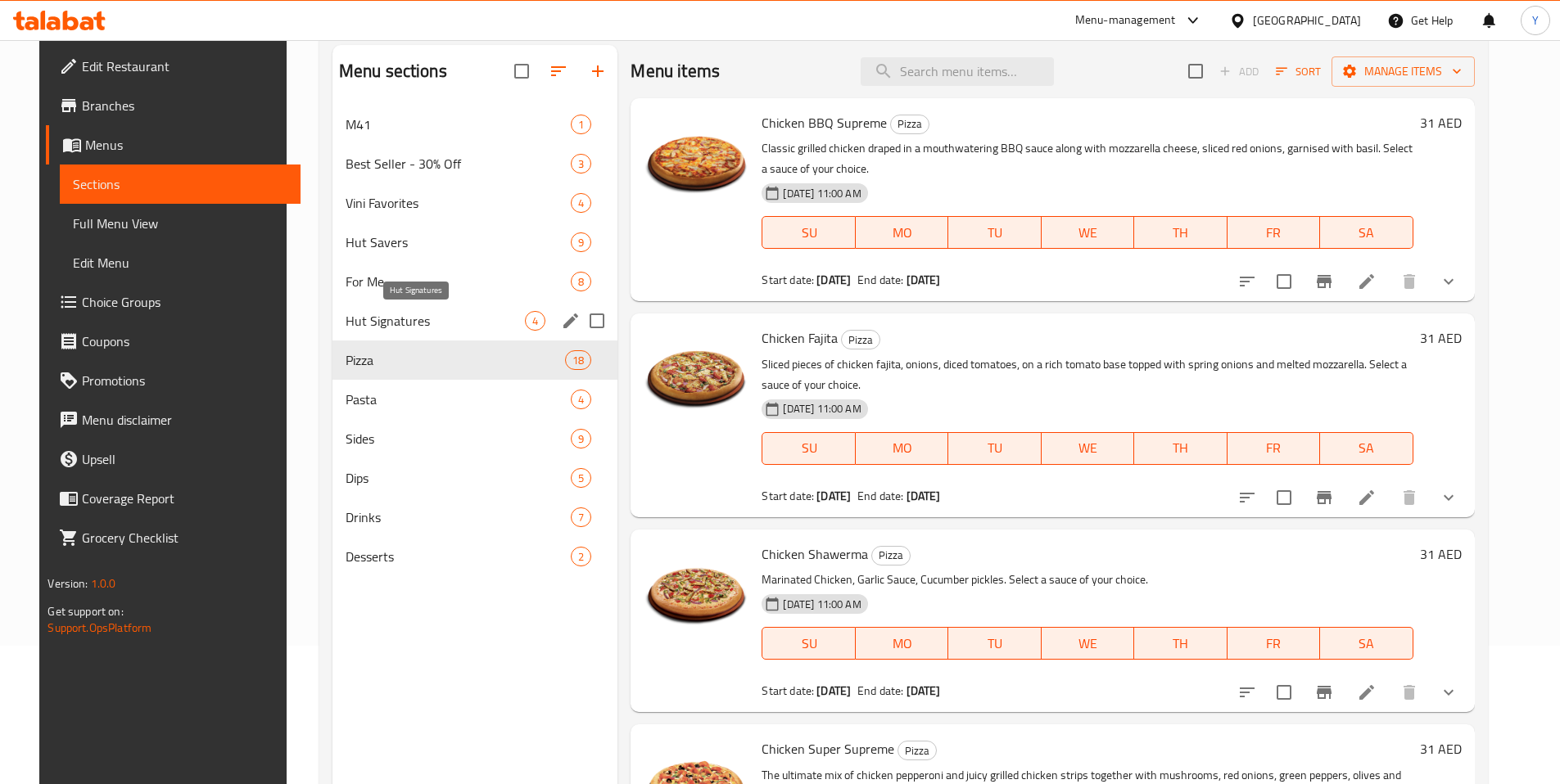
click at [397, 325] on span "Hut Signatures" at bounding box center [435, 321] width 180 height 20
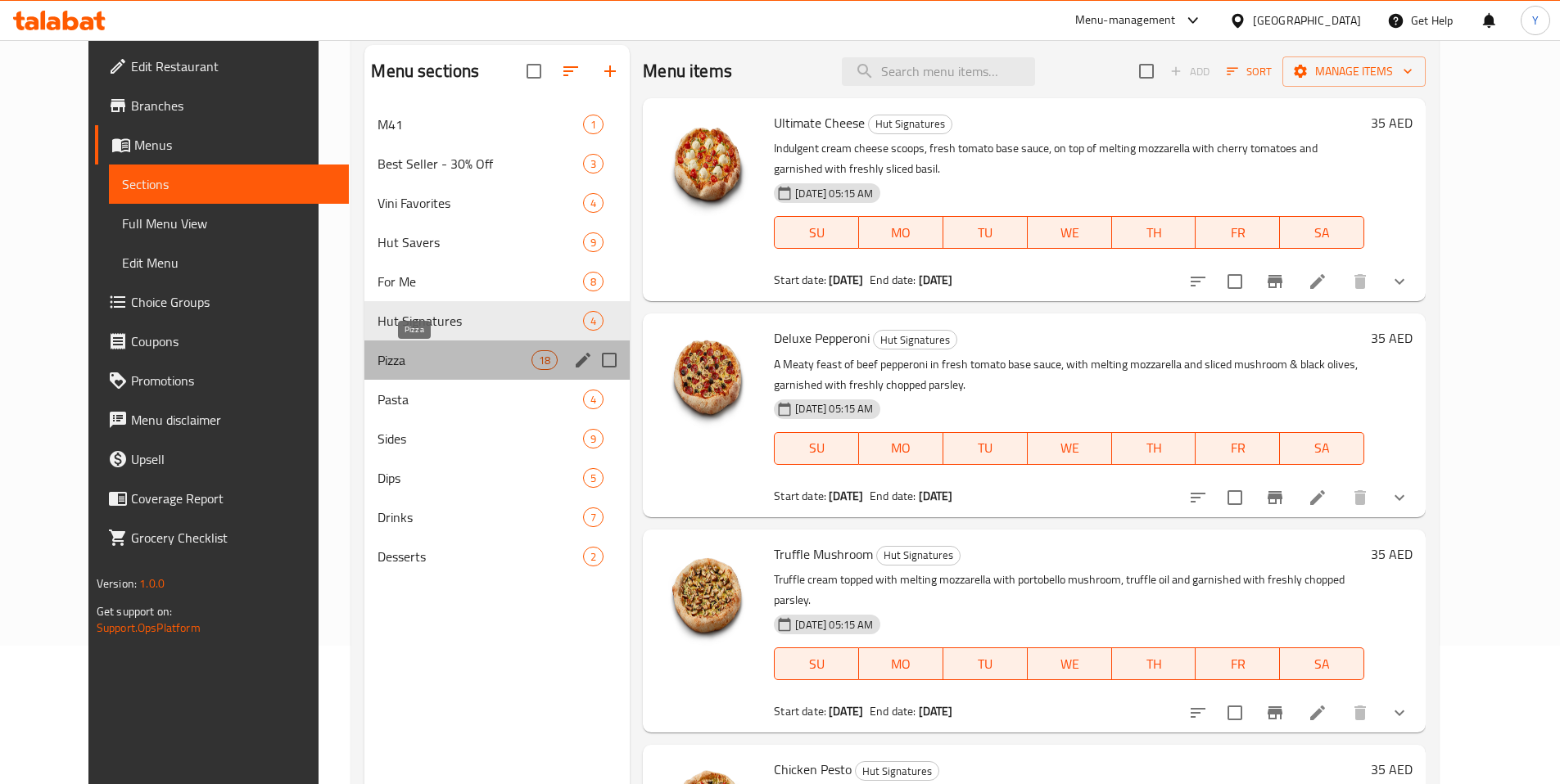
click at [377, 355] on span "Pizza" at bounding box center [454, 359] width 154 height 20
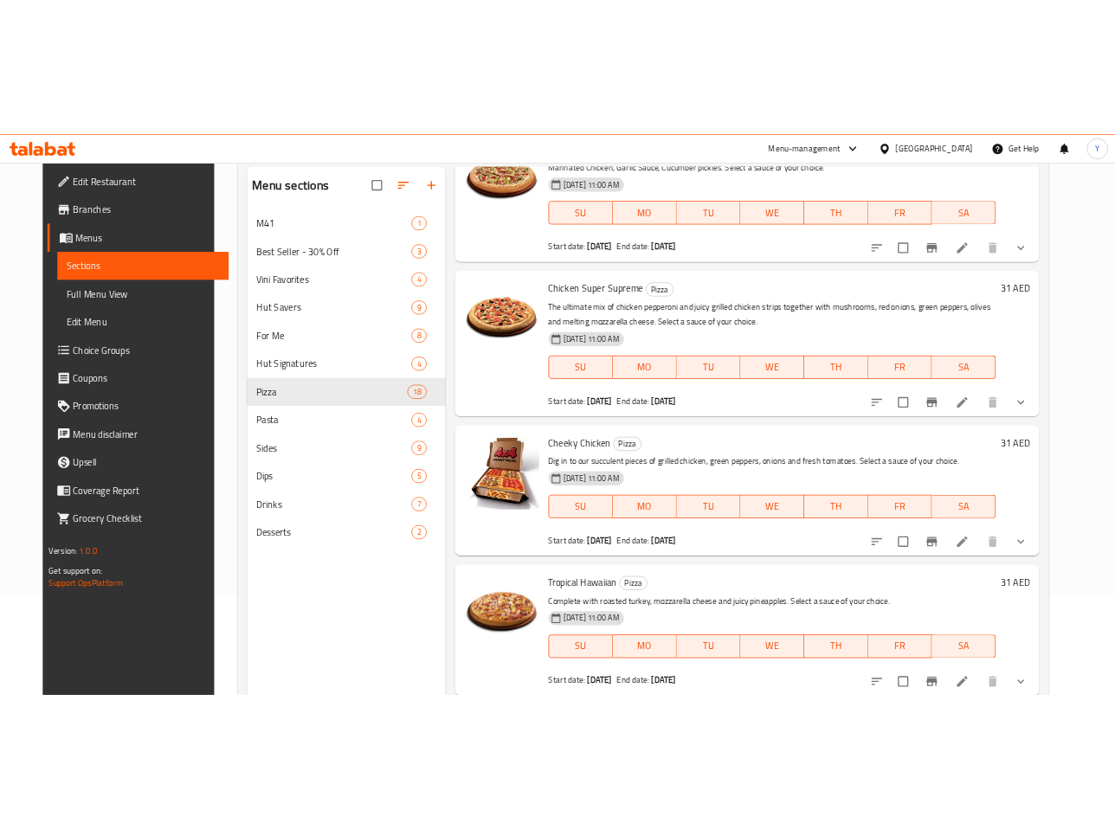
scroll to position [634, 0]
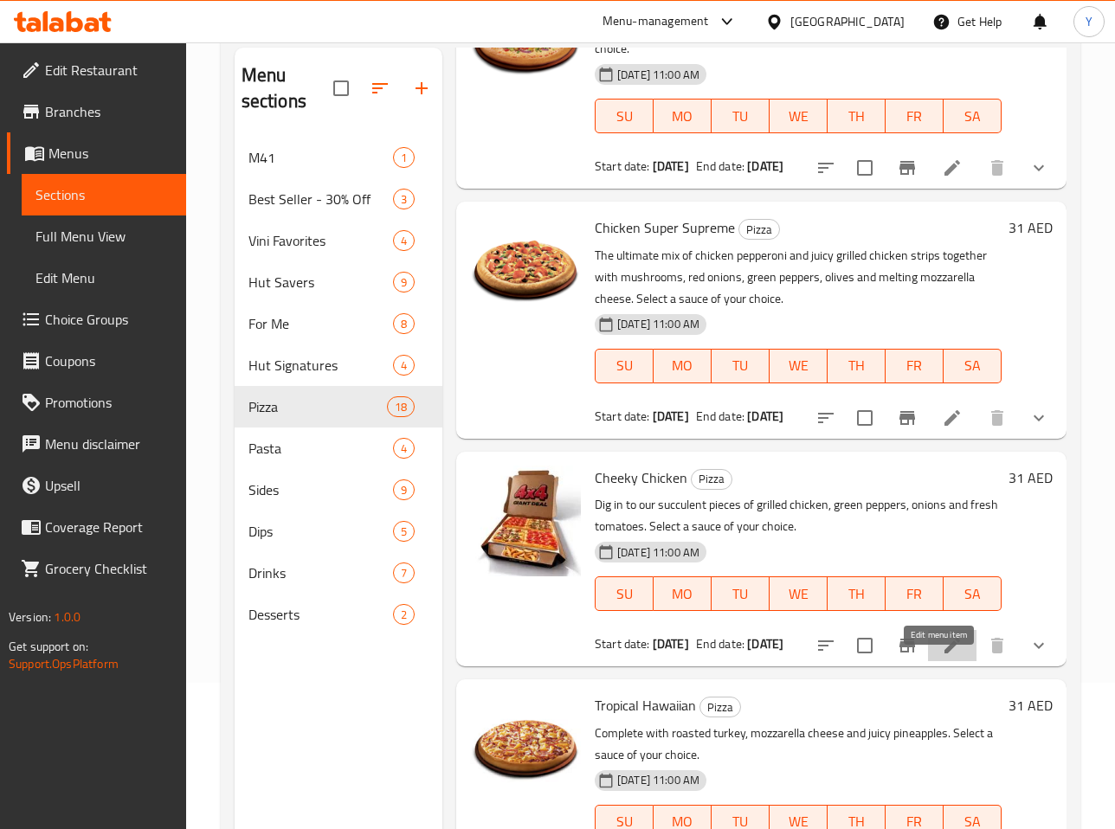
click at [944, 653] on icon at bounding box center [952, 646] width 16 height 16
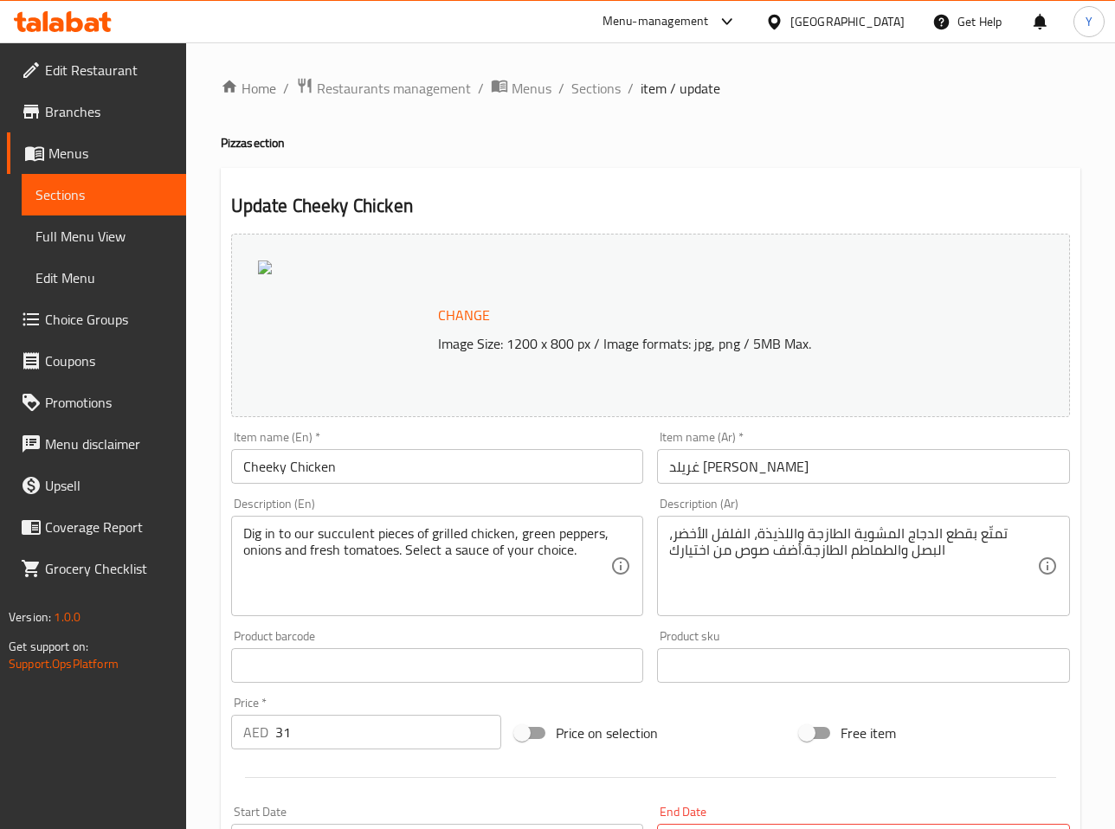
click at [307, 266] on div at bounding box center [344, 326] width 173 height 130
click at [261, 267] on img at bounding box center [265, 268] width 14 height 14
click at [264, 276] on div at bounding box center [344, 326] width 173 height 130
click at [267, 254] on div "Change Image Size: 1200 x 800 px / Image formats: jpg, png / 5MB Max." at bounding box center [650, 325] width 839 height 183
click at [440, 325] on span "Change" at bounding box center [464, 315] width 52 height 25
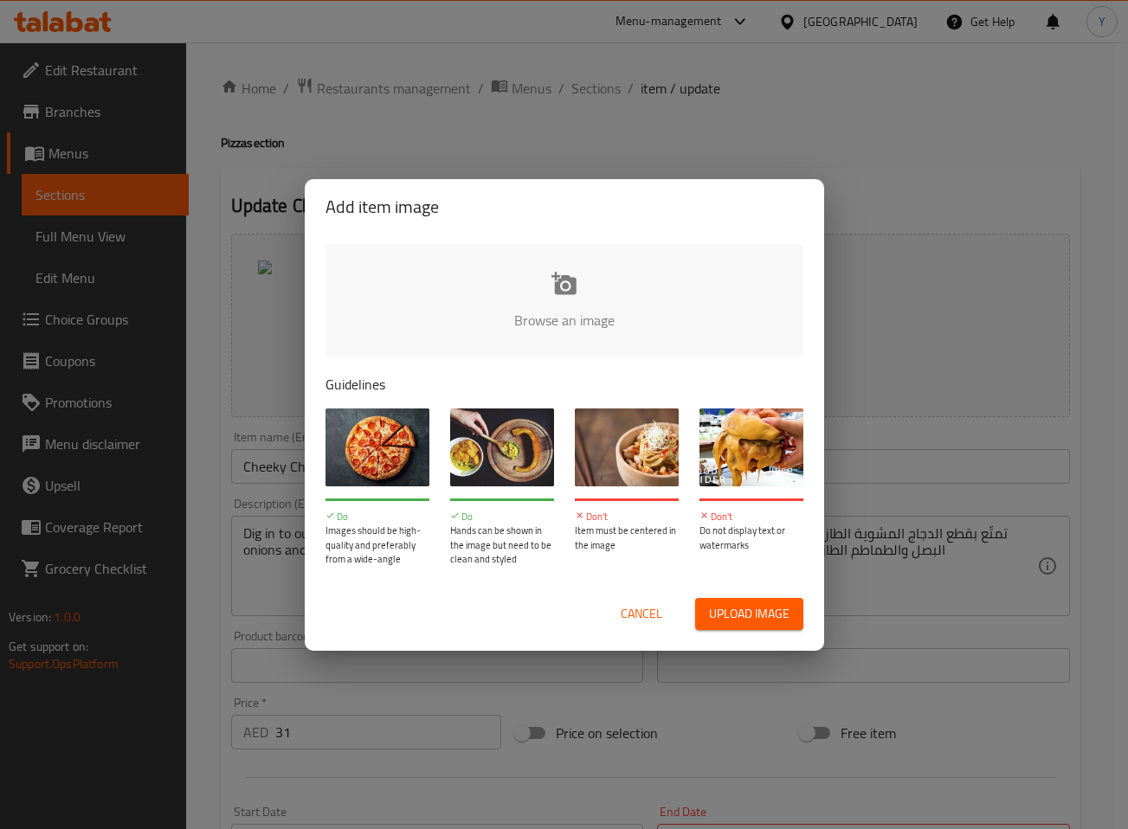
click at [570, 309] on input "file" at bounding box center [1149, 326] width 1648 height 162
type input "C:\fakepath\168.png"
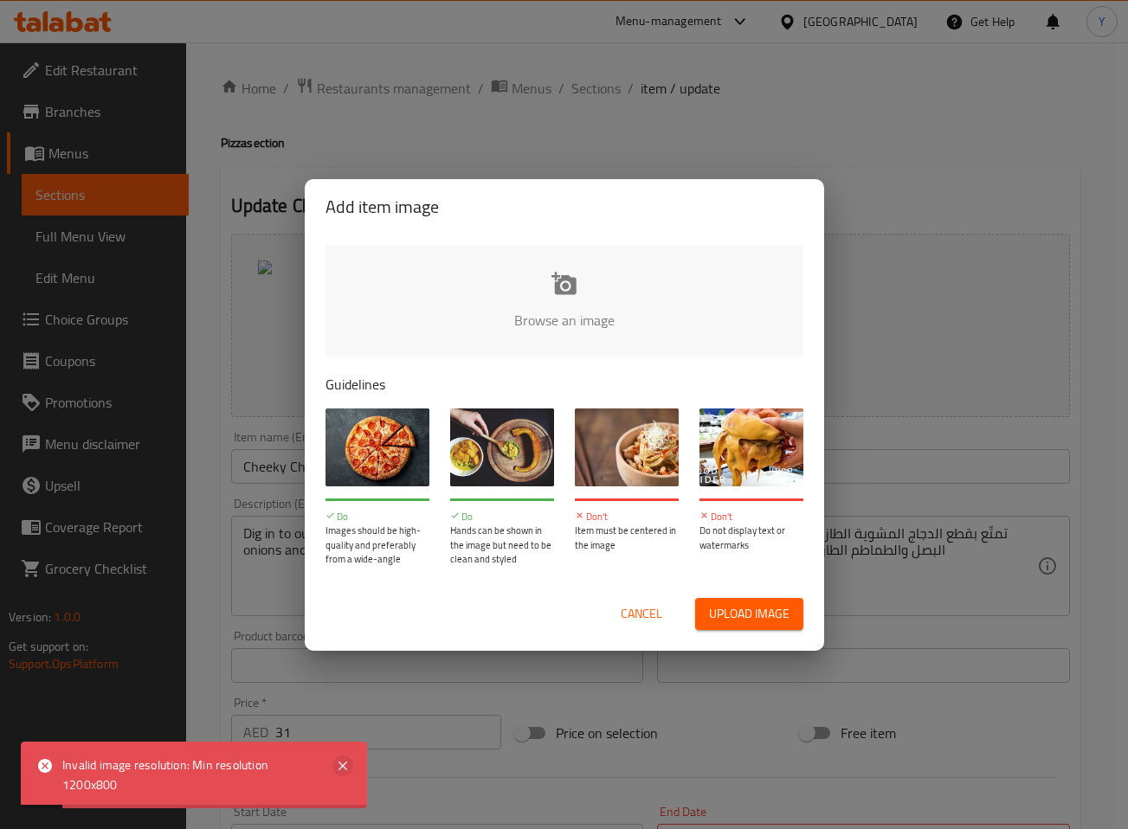
click at [342, 767] on icon at bounding box center [342, 766] width 9 height 9
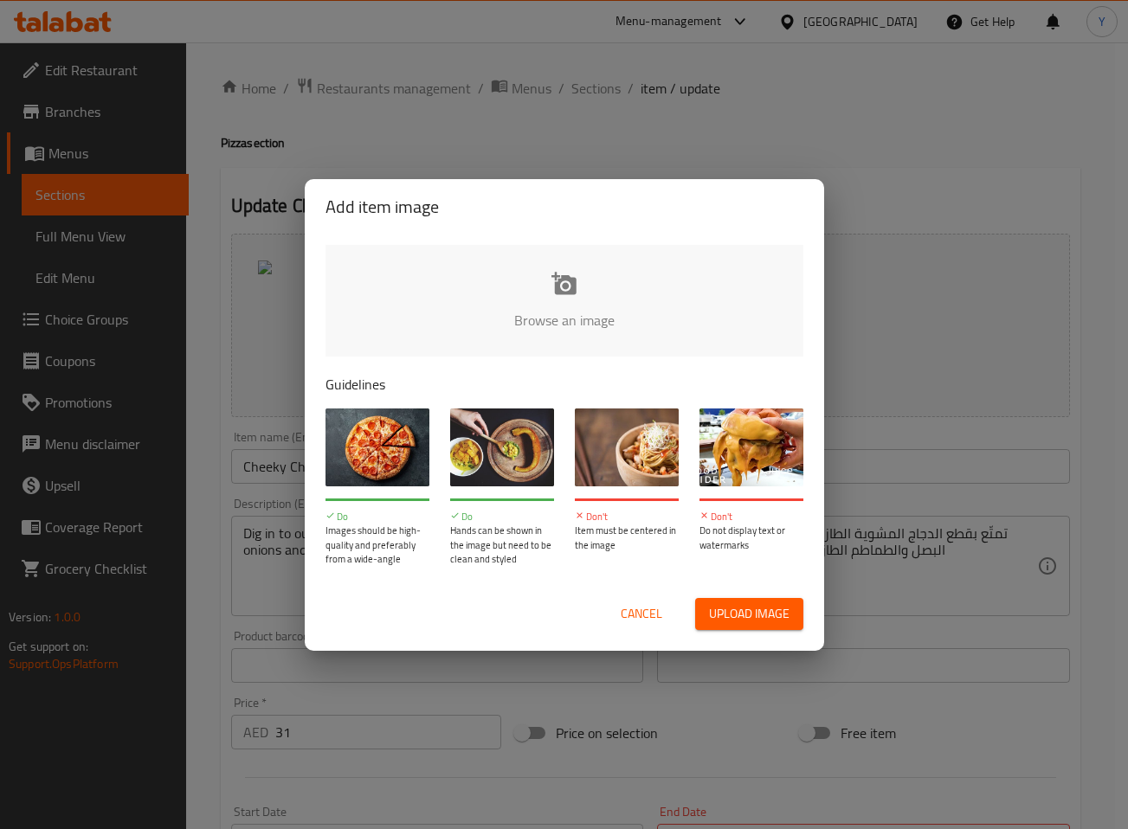
click at [808, 138] on div "Add item image Browse an image Guidelines Do Images should be high-quality and …" at bounding box center [564, 414] width 1128 height 829
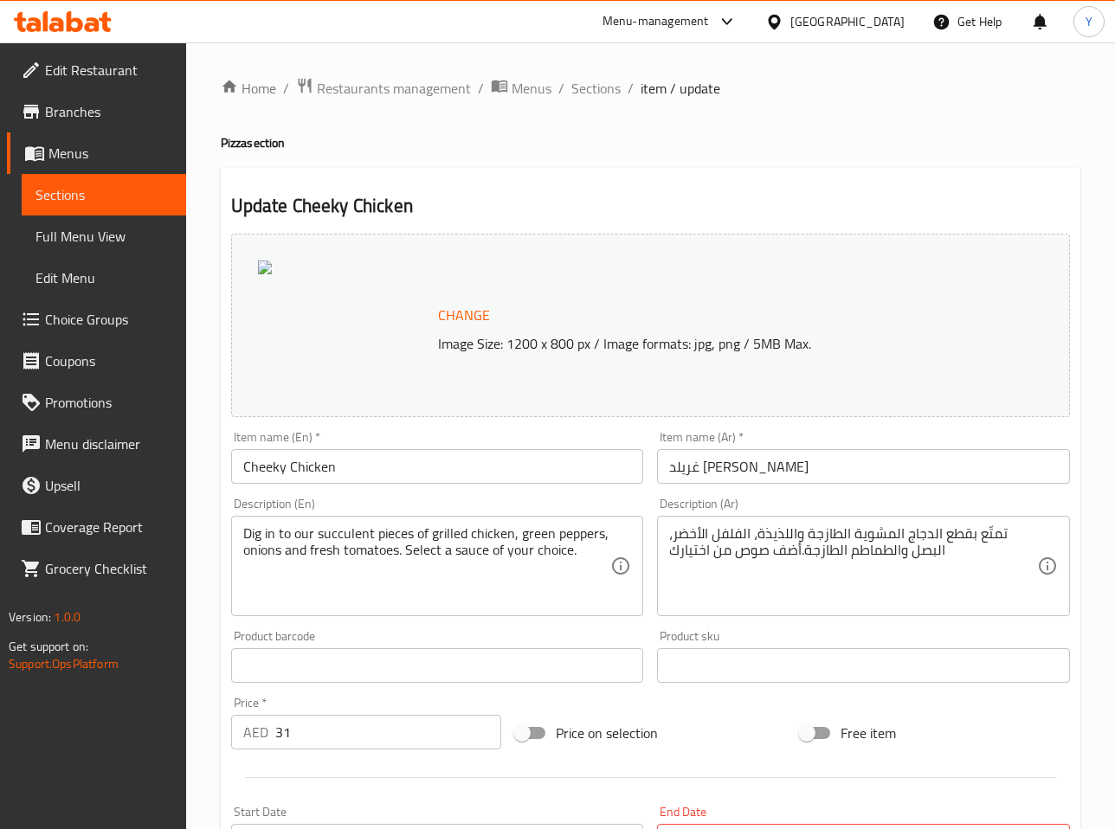
click at [92, 108] on span "Branches" at bounding box center [108, 111] width 127 height 21
